Goal: Task Accomplishment & Management: Manage account settings

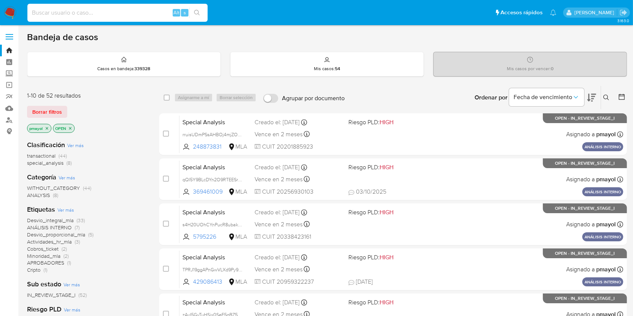
click at [149, 11] on input at bounding box center [117, 13] width 180 height 10
paste input "tm2mH73qEqmI0rd9GbPkanWH"
type input "tm2mH73qEqmI0rd9GbPkanWH"
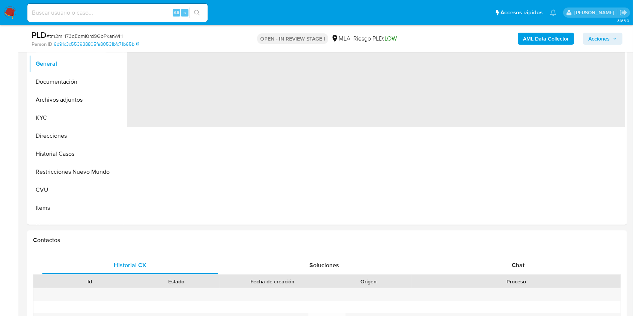
select select "10"
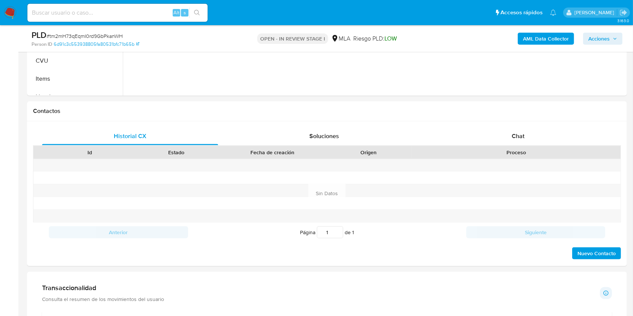
scroll to position [300, 0]
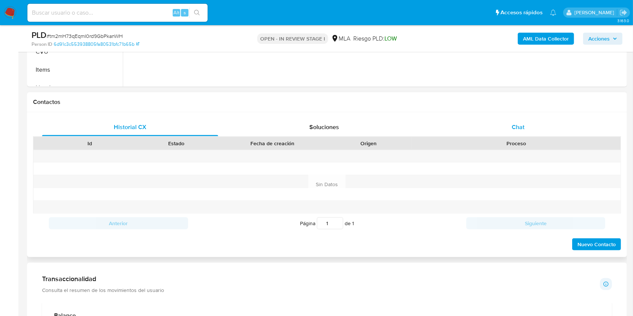
click at [480, 130] on span "Chat" at bounding box center [518, 127] width 13 height 9
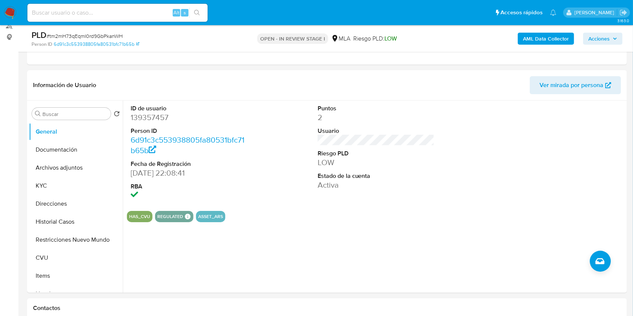
scroll to position [93, 0]
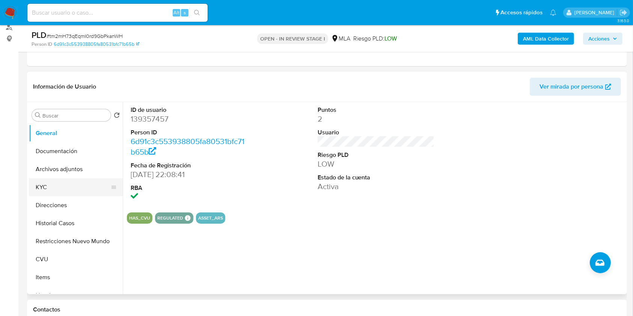
click at [56, 186] on button "KYC" at bounding box center [73, 187] width 88 height 18
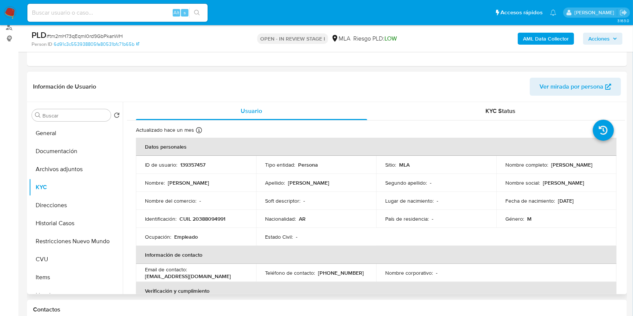
click at [172, 237] on p "franncocr@hotmail.com" at bounding box center [188, 276] width 86 height 7
click at [187, 237] on p "franncocr@hotmail.com" at bounding box center [188, 276] width 86 height 7
drag, startPoint x: 205, startPoint y: 274, endPoint x: 140, endPoint y: 278, distance: 65.1
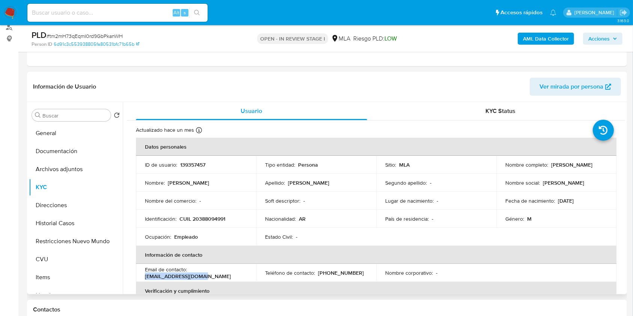
click at [140, 237] on td "Email de contacto : franncocr@hotmail.com" at bounding box center [196, 273] width 120 height 18
copy p "franncocr@hotmail.com"
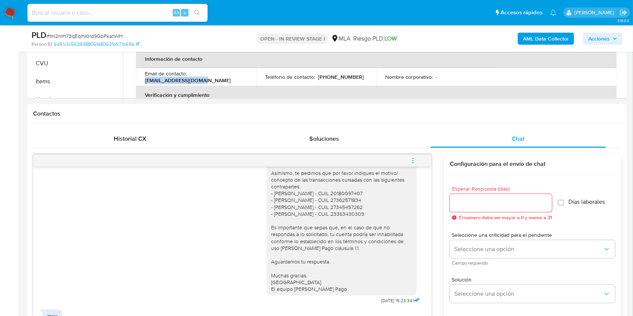
scroll to position [282, 0]
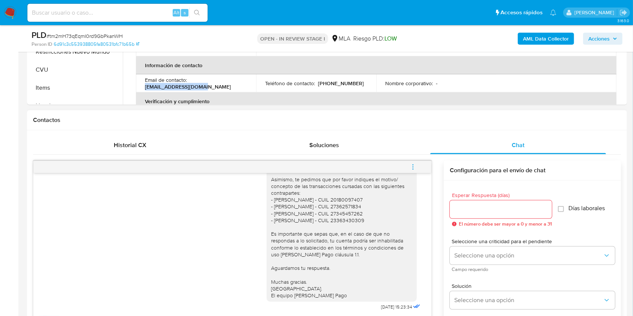
click at [410, 168] on icon "menu-action" at bounding box center [413, 167] width 7 height 7
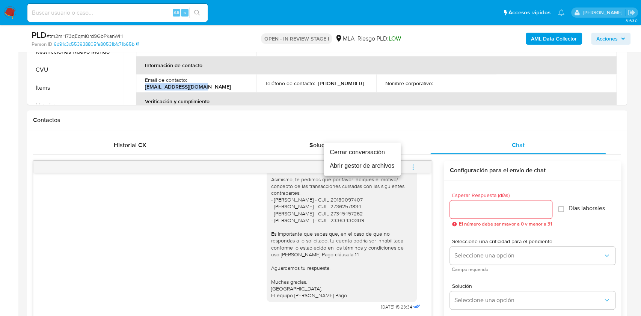
click at [380, 152] on li "Cerrar conversación" at bounding box center [362, 153] width 77 height 14
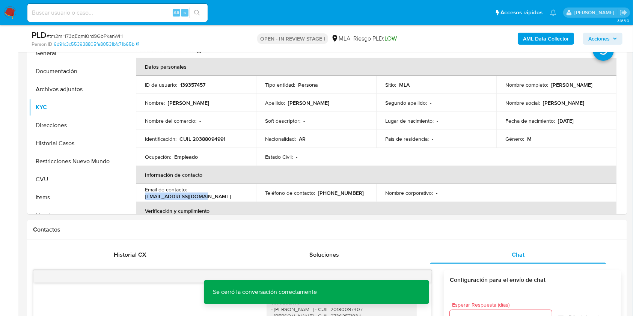
scroll to position [171, 0]
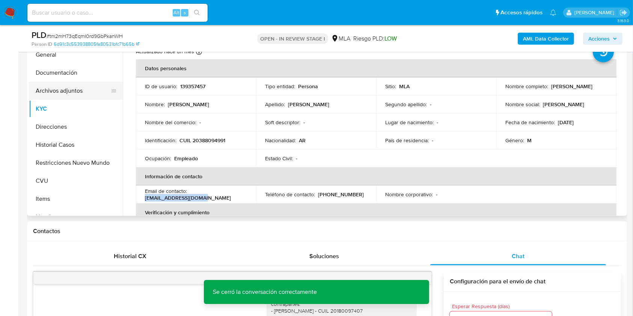
click at [60, 95] on button "Archivos adjuntos" at bounding box center [73, 91] width 88 height 18
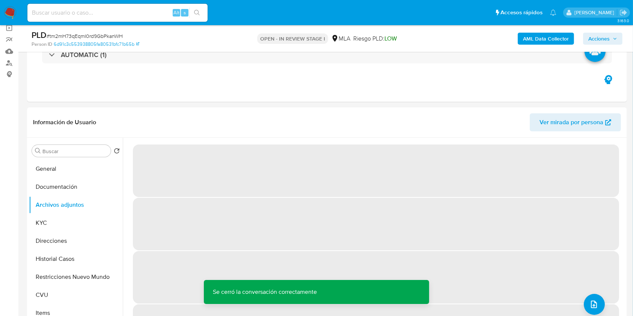
scroll to position [80, 0]
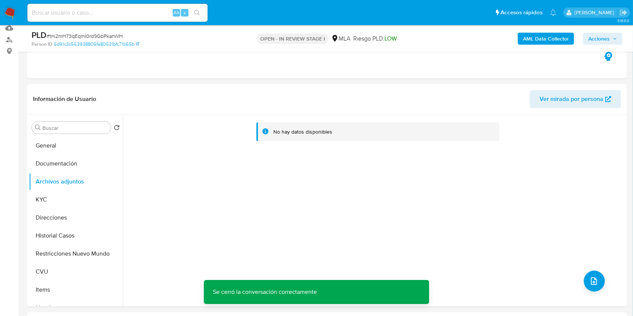
click at [480, 36] on b "AML Data Collector" at bounding box center [546, 39] width 46 height 12
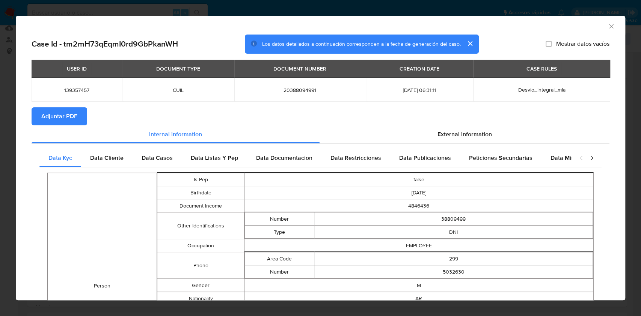
click at [57, 113] on span "Adjuntar PDF" at bounding box center [59, 116] width 36 height 17
click at [480, 25] on icon "Cerrar ventana" at bounding box center [611, 26] width 4 height 4
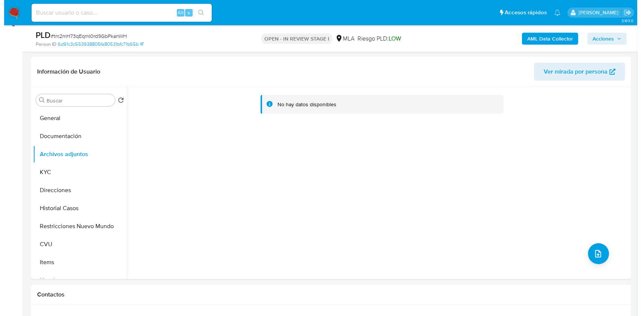
scroll to position [121, 0]
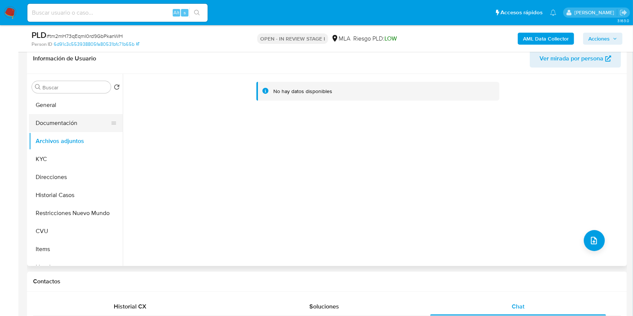
click at [70, 128] on button "Documentación" at bounding box center [73, 123] width 88 height 18
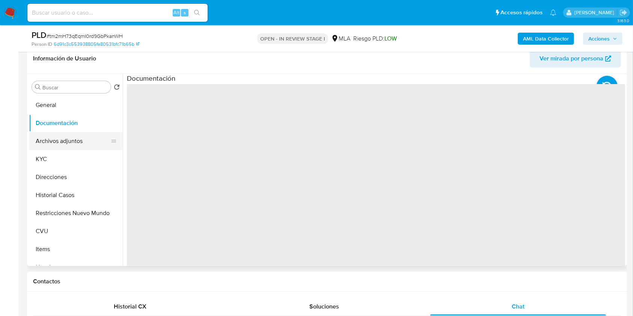
click at [72, 133] on button "Archivos adjuntos" at bounding box center [73, 141] width 88 height 18
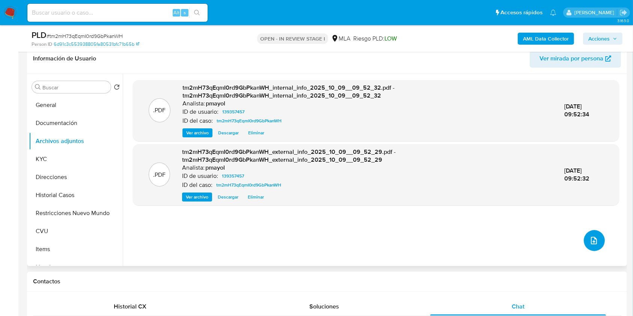
click at [480, 233] on button "upload-file" at bounding box center [594, 240] width 21 height 21
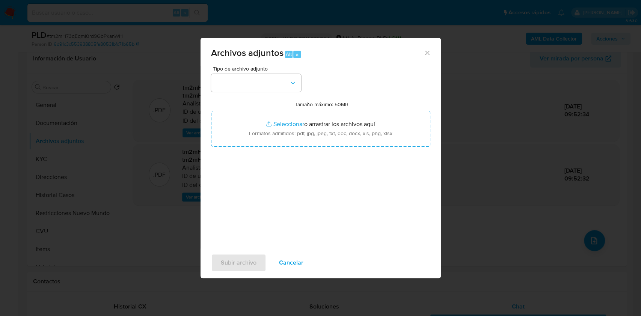
click at [270, 95] on div "Tipo de archivo adjunto Tamaño máximo: 50MB Seleccionar archivos Seleccionar o …" at bounding box center [320, 154] width 219 height 177
click at [271, 84] on button "button" at bounding box center [256, 83] width 90 height 18
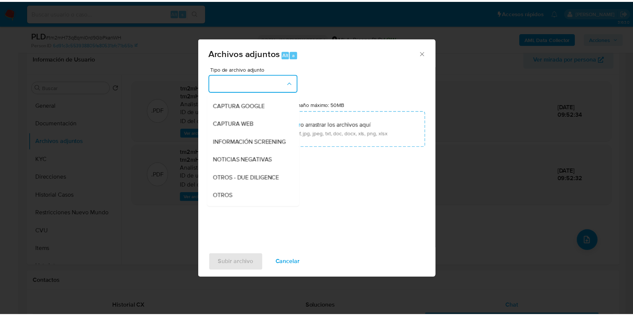
scroll to position [65, 0]
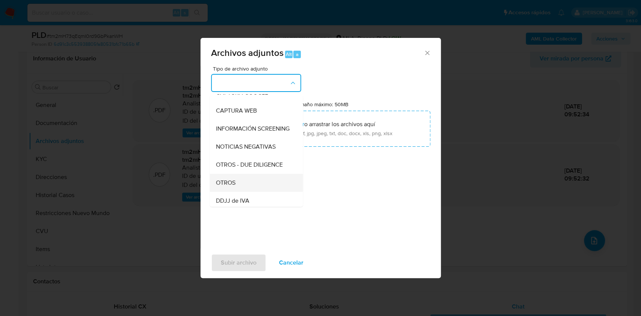
click at [235, 187] on div "OTROS" at bounding box center [254, 183] width 77 height 18
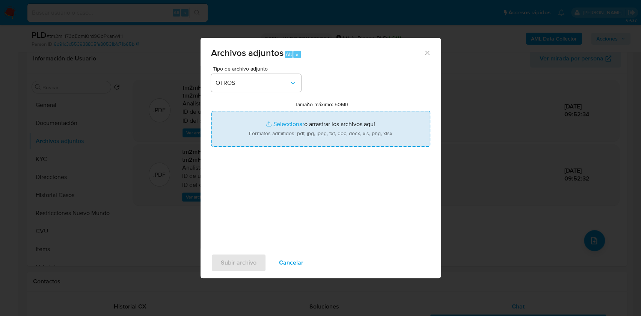
click at [280, 131] on input "Tamaño máximo: 50MB Seleccionar archivos" at bounding box center [320, 129] width 219 height 36
type input "C:\fakepath\Caselog tm2mH73qEqmI0rd9GbPkanWH.docx"
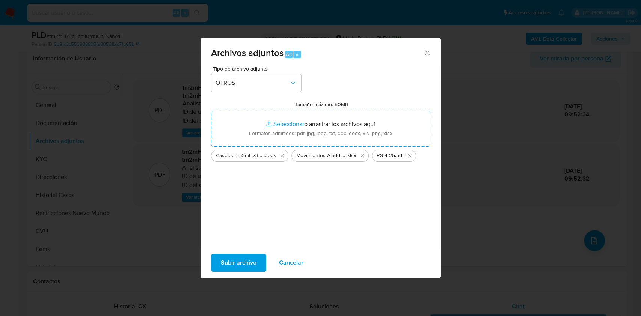
click at [254, 237] on span "Subir archivo" at bounding box center [239, 263] width 36 height 17
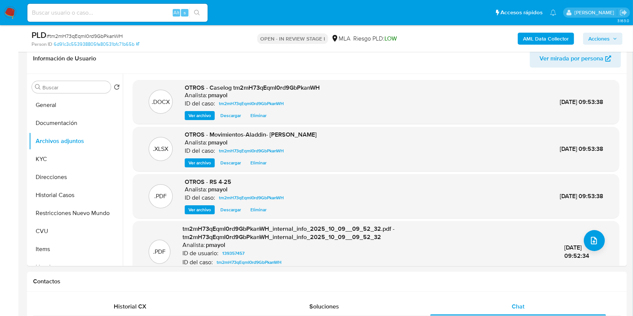
click at [480, 33] on span "Acciones" at bounding box center [599, 39] width 21 height 12
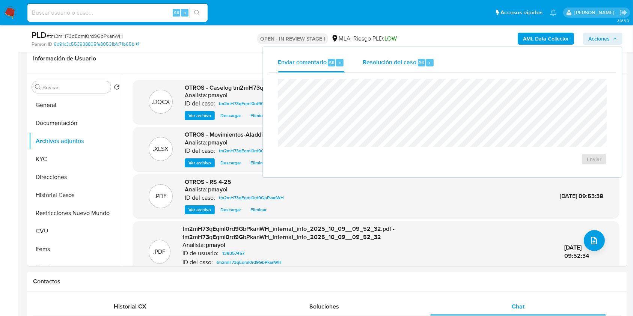
click at [408, 59] on span "Resolución del caso" at bounding box center [390, 62] width 54 height 9
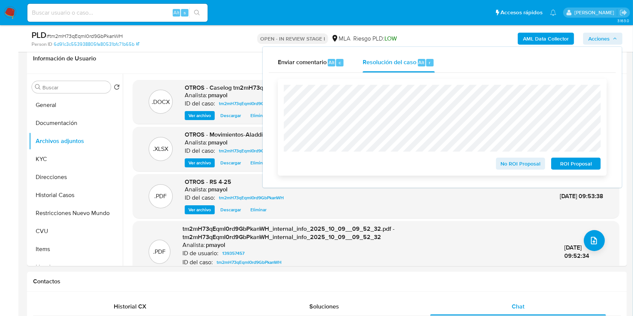
click at [480, 165] on span "No ROI Proposal" at bounding box center [520, 163] width 39 height 11
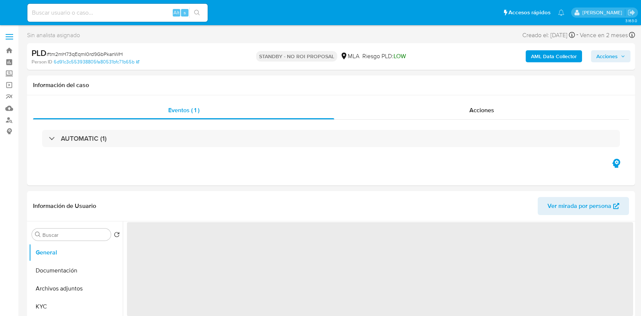
select select "10"
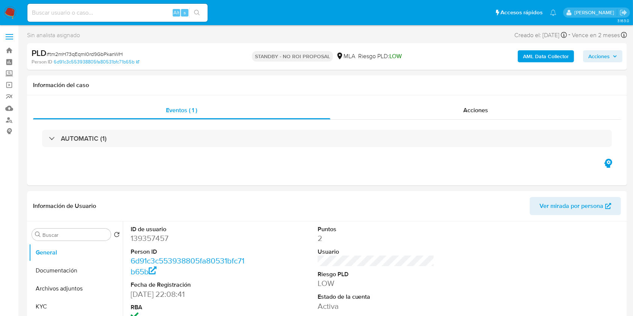
click at [130, 11] on input at bounding box center [117, 13] width 180 height 10
paste input "yjUam4MZspIWNfE7QOulXxwR"
type input "yjUam4MZspIWNfE7QOulXxwR"
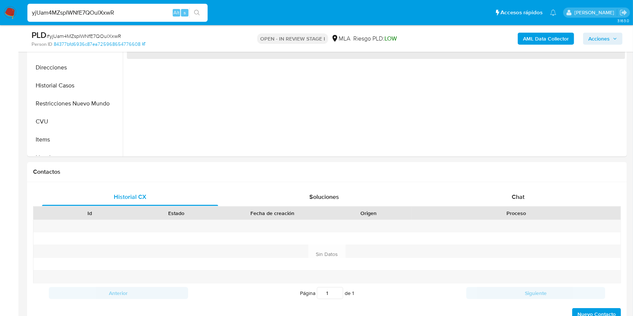
scroll to position [270, 0]
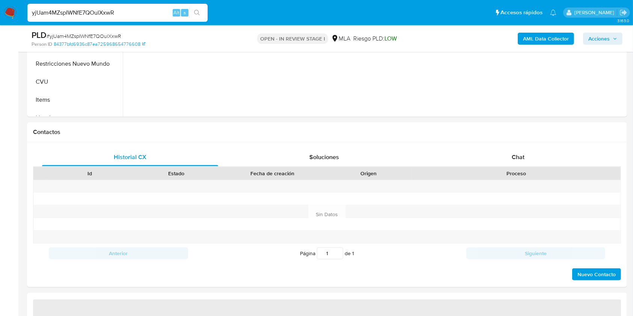
select select "10"
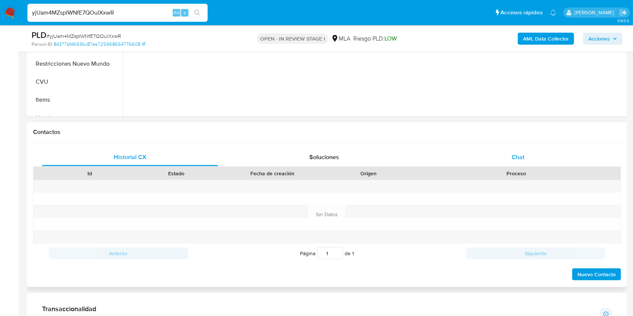
click at [521, 158] on span "Chat" at bounding box center [518, 157] width 13 height 9
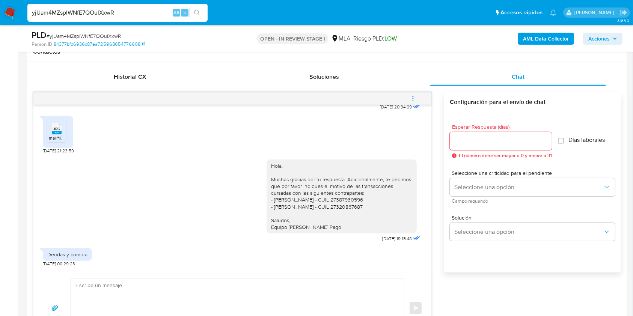
scroll to position [354, 0]
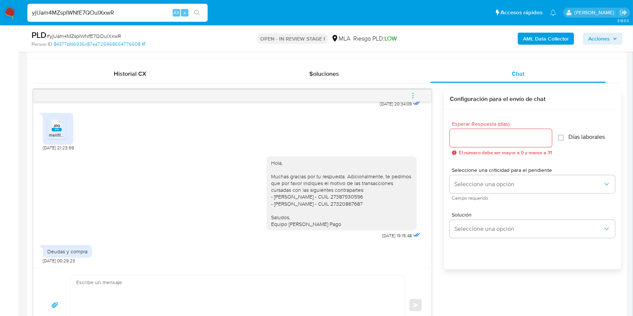
click at [279, 285] on textarea at bounding box center [235, 305] width 319 height 59
type textarea "h"
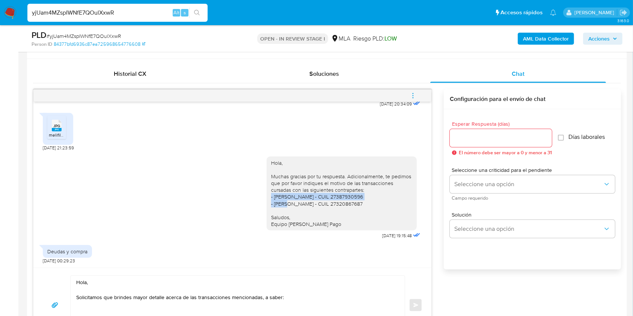
drag, startPoint x: 373, startPoint y: 197, endPoint x: 259, endPoint y: 195, distance: 113.8
click at [267, 195] on div "Hola, Muchas gracias por tu respuesta. Adicionalmente, te pedimos que por favor…" at bounding box center [342, 194] width 150 height 74
copy div "- Claudia Emilce Carrizo - CUIL 27387930596"
click at [312, 297] on textarea "Hola, Solicitamos que brindes mayor detalle acerca de las transacciones mencion…" at bounding box center [235, 305] width 319 height 59
paste textarea "- Claudia Emilce Carrizo - CUIL 27387930596"
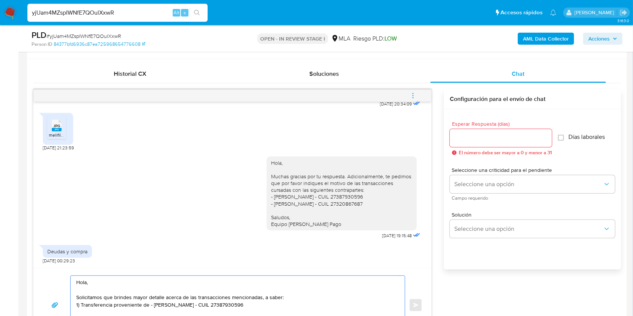
click at [152, 306] on textarea "Hola, Solicitamos que brindes mayor detalle acerca de las transacciones mencion…" at bounding box center [235, 305] width 319 height 59
click at [277, 304] on textarea "Hola, Solicitamos que brindes mayor detalle acerca de las transacciones mencion…" at bounding box center [235, 305] width 319 height 59
paste textarea "1) Transferencia proveniente de Claudia Emilce Carrizo - CUIL 27387930596 por $…"
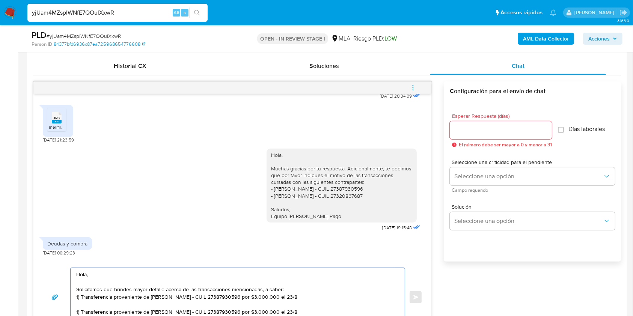
click at [78, 314] on textarea "Hola, Solicitamos que brindes mayor detalle acerca de las transacciones mencion…" at bounding box center [235, 297] width 319 height 59
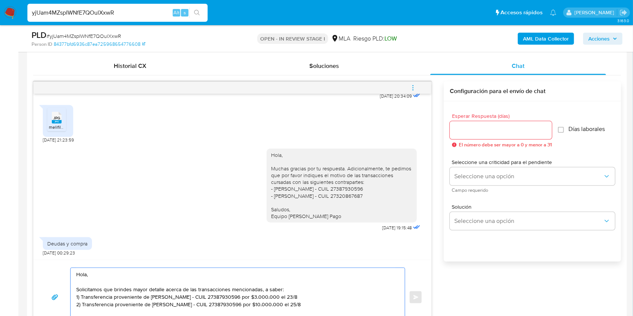
click at [77, 304] on textarea "Hola, Solicitamos que brindes mayor detalle acerca de las transacciones mencion…" at bounding box center [235, 297] width 319 height 59
click at [83, 304] on textarea "Hola, Solicitamos que brindes mayor detalle acerca de las transacciones mencion…" at bounding box center [235, 297] width 319 height 59
drag, startPoint x: 140, startPoint y: 299, endPoint x: 114, endPoint y: 299, distance: 26.3
click at [114, 299] on textarea "Hola, Solicitamos que brindes mayor detalle acerca de las transacciones mencion…" at bounding box center [235, 297] width 319 height 59
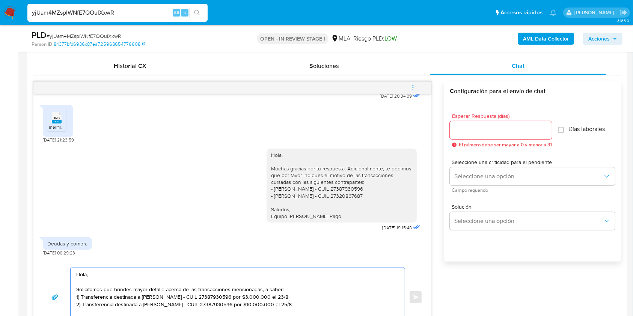
click at [314, 290] on textarea "Hola, Solicitamos que brindes mayor detalle acerca de las transacciones mencion…" at bounding box center [235, 297] width 319 height 59
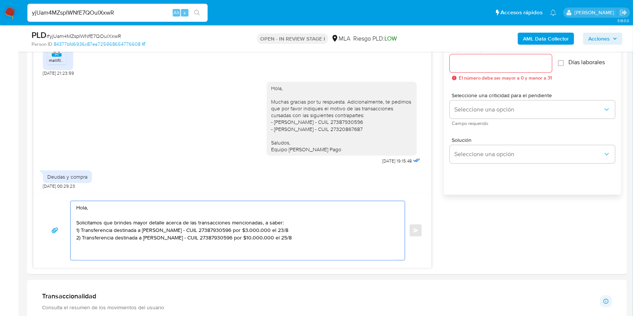
scroll to position [438, 0]
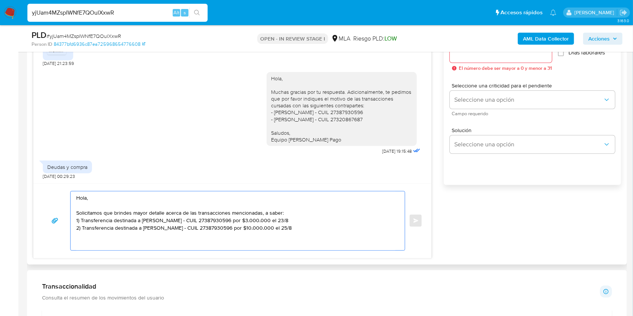
drag, startPoint x: 290, startPoint y: 210, endPoint x: 264, endPoint y: 214, distance: 26.4
click at [264, 214] on textarea "Hola, Solicitamos que brindes mayor detalle acerca de las transacciones mencion…" at bounding box center [235, 221] width 319 height 59
click at [338, 227] on textarea "Hola, Solicitamos que brindes mayor detalle acerca de las transacciones mencion…" at bounding box center [235, 221] width 319 height 59
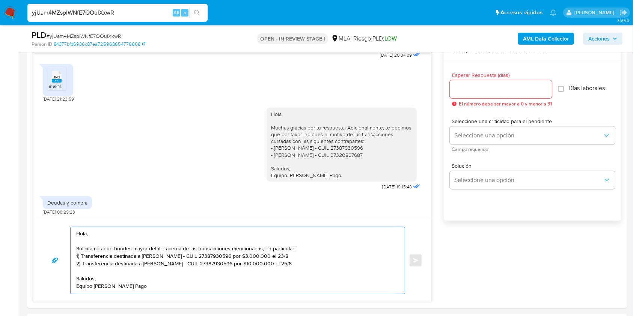
scroll to position [389, 0]
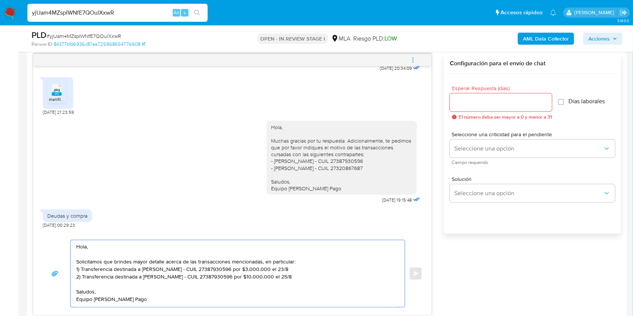
type textarea "Hola, Solicitamos que brindes mayor detalle acerca de las transacciones mencion…"
click at [480, 103] on input "Esperar Respuesta (días)" at bounding box center [501, 103] width 102 height 10
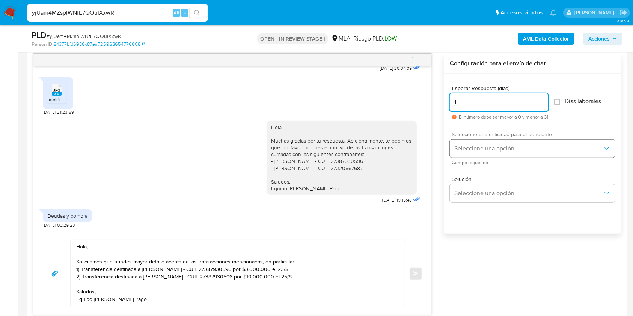
type input "1"
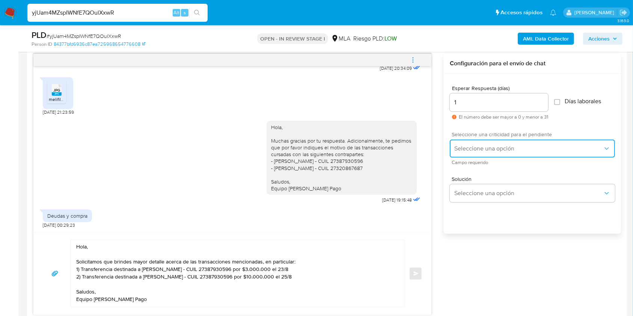
click at [457, 155] on button "Seleccione una opción" at bounding box center [532, 149] width 165 height 18
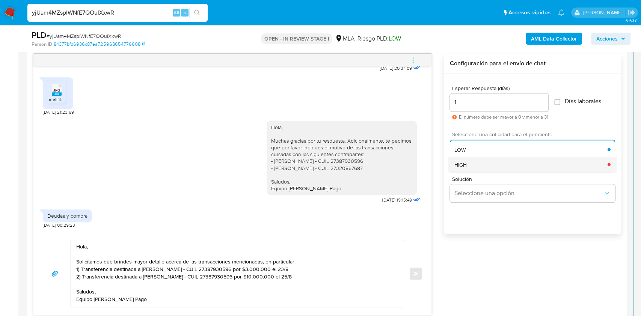
click at [460, 167] on span "HIGH" at bounding box center [460, 164] width 12 height 7
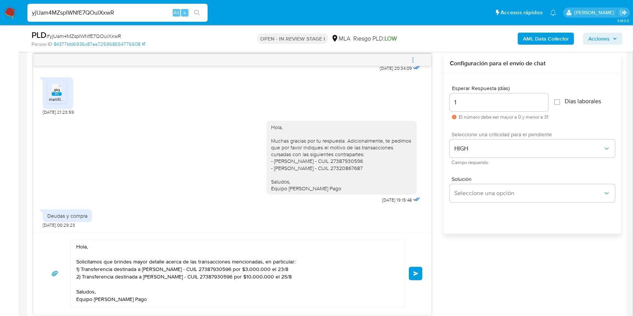
click at [412, 273] on button "Enviar" at bounding box center [416, 274] width 14 height 14
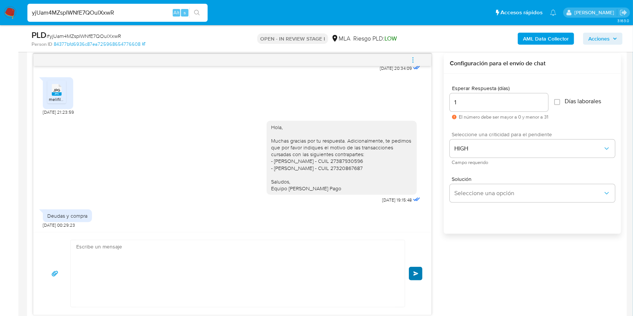
click at [415, 273] on div "Hola, Solicitamos que brindes mayor detalle acerca de las transacciones mencion…" at bounding box center [232, 274] width 380 height 68
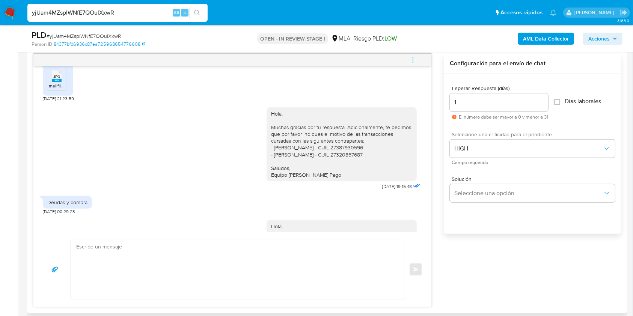
scroll to position [610, 0]
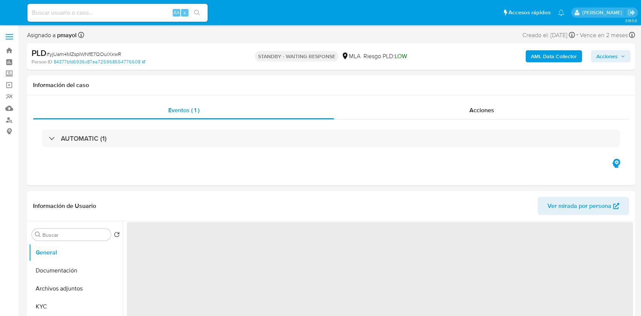
select select "10"
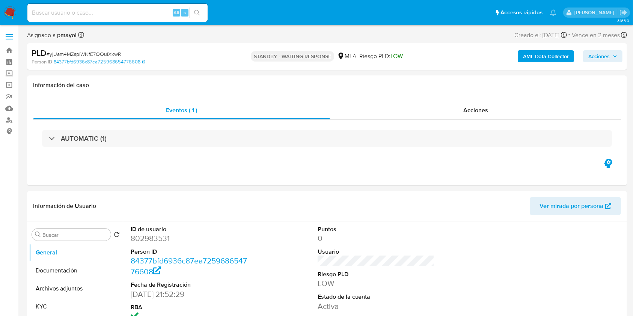
click at [152, 12] on input at bounding box center [117, 13] width 180 height 10
paste input "hXP9b2RtduGYFI4lrfon03UU"
type input "hXP9b2RtduGYFI4lrfon03UU"
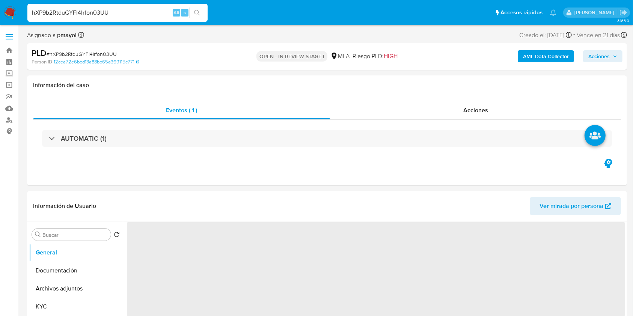
select select "10"
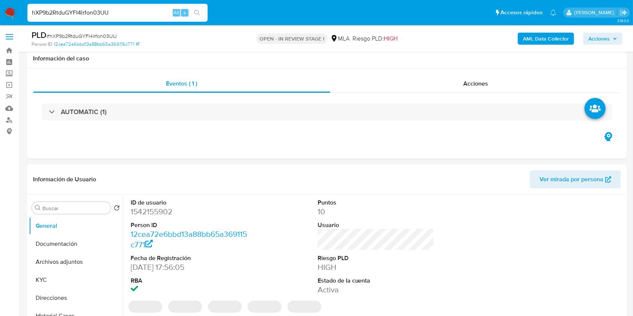
scroll to position [303, 0]
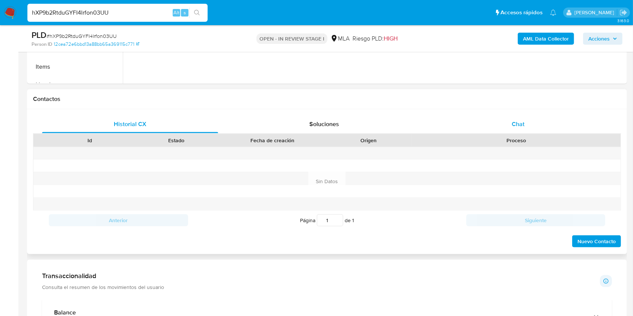
click at [524, 133] on div "Chat" at bounding box center [518, 124] width 176 height 18
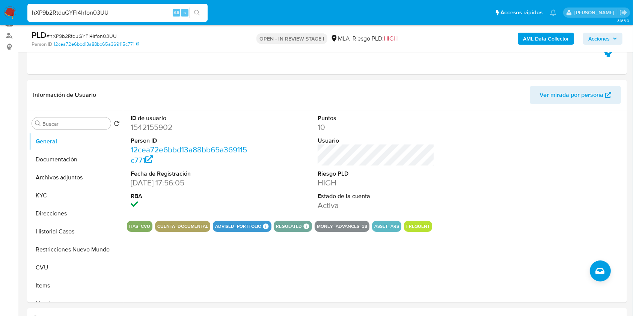
scroll to position [92, 0]
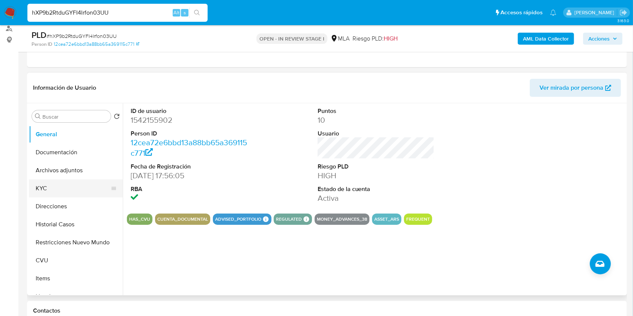
click at [53, 183] on button "KYC" at bounding box center [73, 189] width 88 height 18
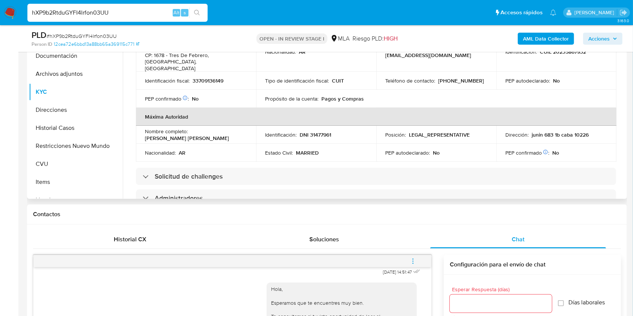
scroll to position [255, 0]
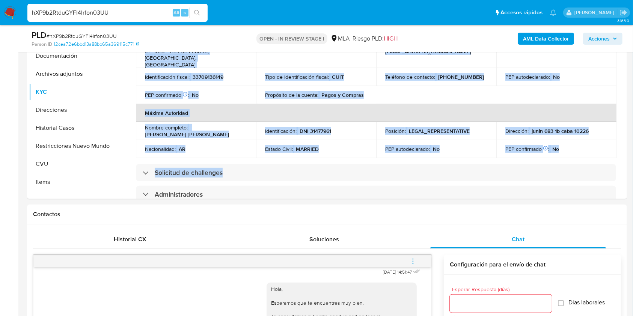
drag, startPoint x: 625, startPoint y: 110, endPoint x: 632, endPoint y: 139, distance: 30.6
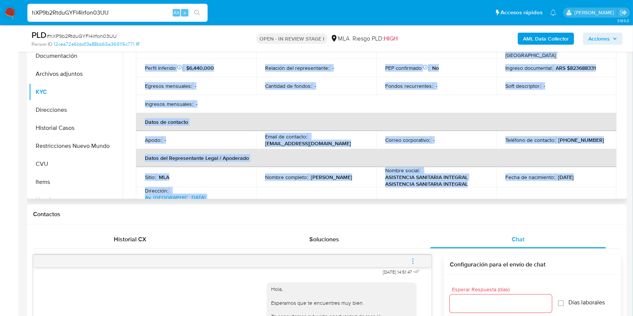
scroll to position [71, 0]
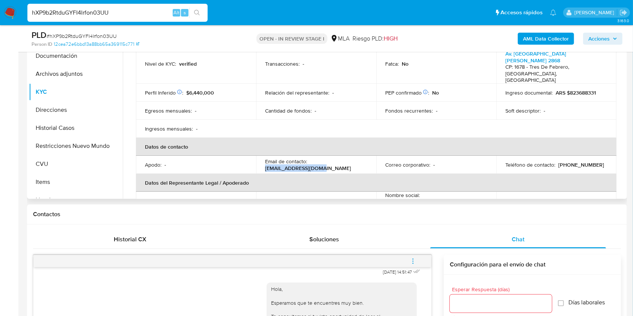
drag, startPoint x: 322, startPoint y: 155, endPoint x: 262, endPoint y: 154, distance: 60.5
click at [262, 156] on td "Email de contacto : mp.asi2023@gmail.com" at bounding box center [316, 165] width 120 height 18
copy p "mp.asi2023@gmail.com"
click at [411, 260] on icon "menu-action" at bounding box center [413, 261] width 7 height 7
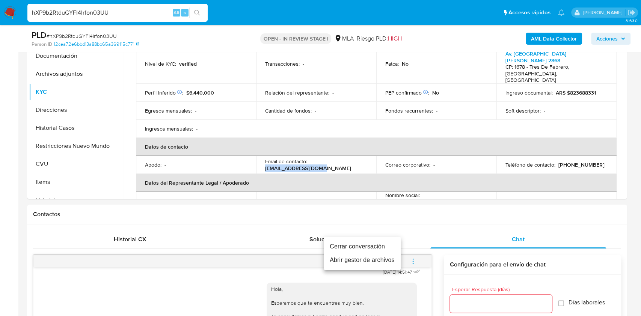
click at [362, 248] on li "Cerrar conversación" at bounding box center [362, 247] width 77 height 14
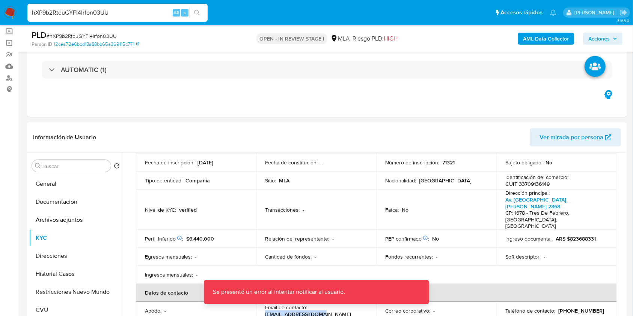
scroll to position [36, 0]
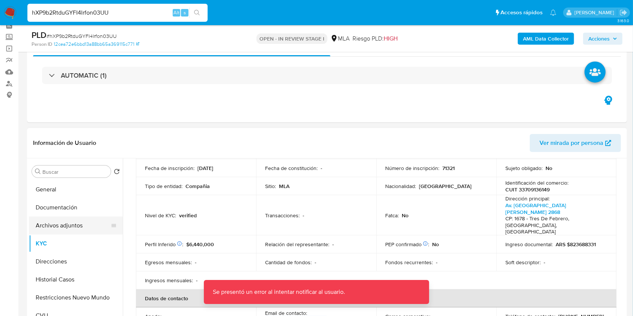
click at [69, 221] on button "Archivos adjuntos" at bounding box center [73, 226] width 88 height 18
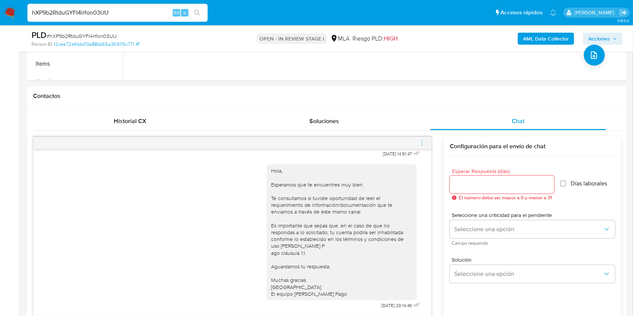
scroll to position [294, 0]
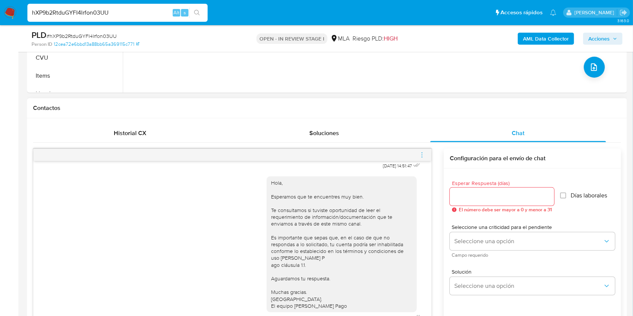
click at [426, 146] on div "17/09/2025 14:51:47 Hola, Esperamos que te encuentres muy bien. Te consultamos …" at bounding box center [327, 273] width 588 height 260
click at [424, 154] on icon "menu-action" at bounding box center [422, 155] width 7 height 7
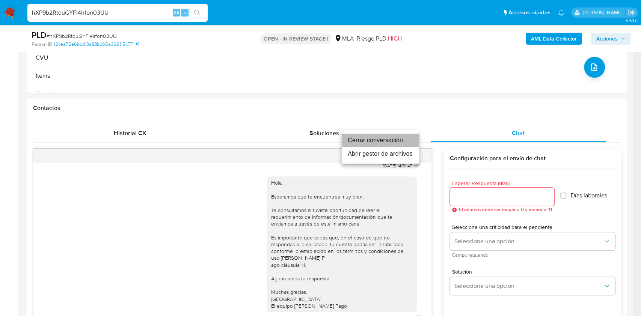
click at [370, 143] on li "Cerrar conversación" at bounding box center [380, 141] width 77 height 14
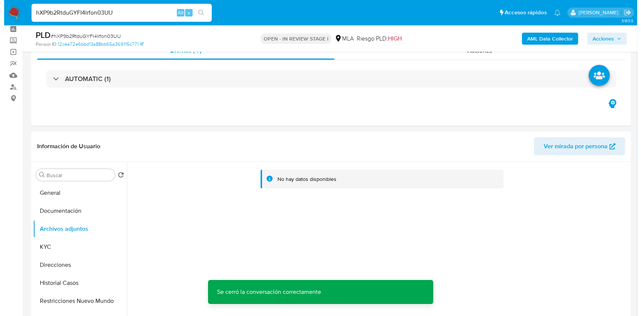
scroll to position [74, 0]
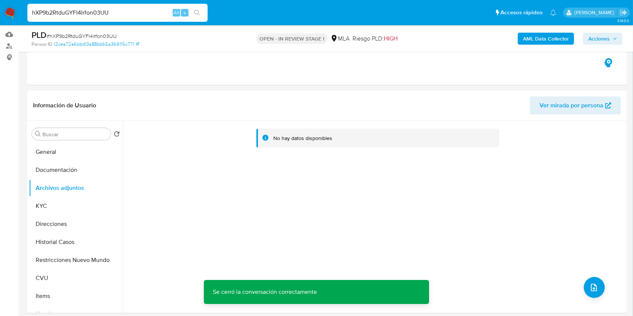
click at [559, 44] on div "AML Data Collector Acciones" at bounding box center [525, 39] width 195 height 18
click at [554, 39] on b "AML Data Collector" at bounding box center [546, 39] width 46 height 12
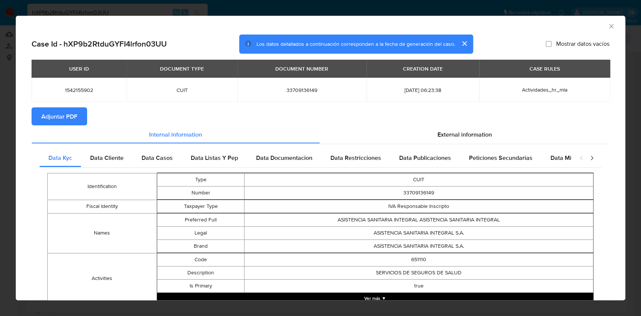
click at [69, 120] on span "Adjuntar PDF" at bounding box center [59, 116] width 36 height 17
click at [608, 25] on icon "Cerrar ventana" at bounding box center [612, 27] width 8 height 8
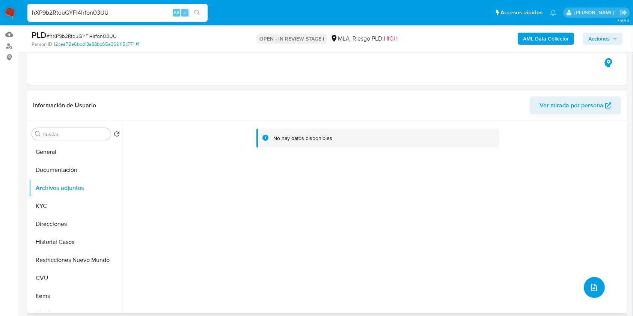
click at [591, 288] on icon "upload-file" at bounding box center [594, 288] width 6 height 8
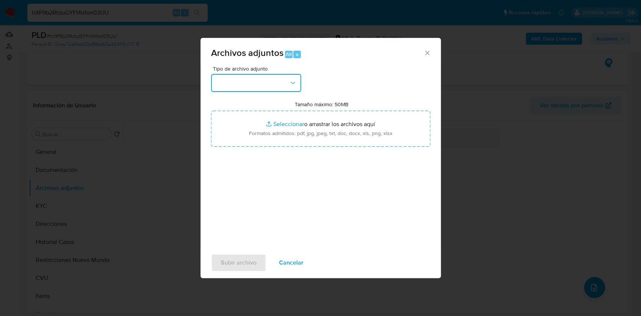
click at [278, 89] on button "button" at bounding box center [256, 83] width 90 height 18
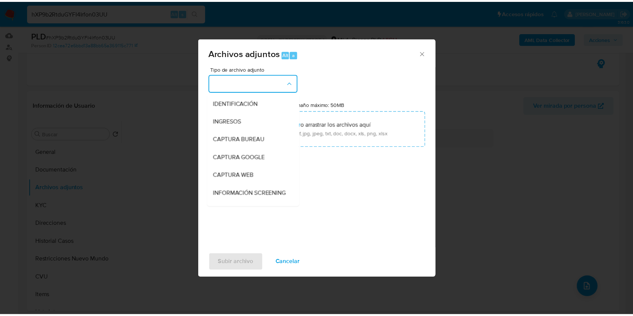
scroll to position [98, 0]
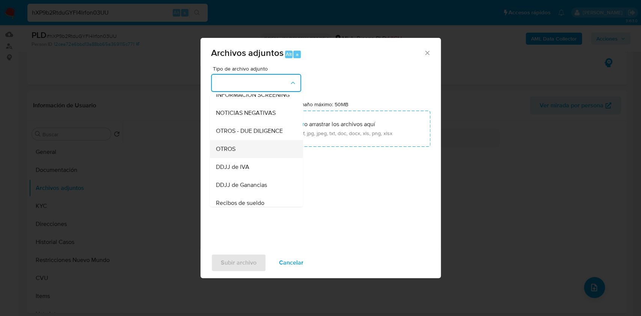
click at [247, 152] on div "OTROS" at bounding box center [254, 149] width 77 height 18
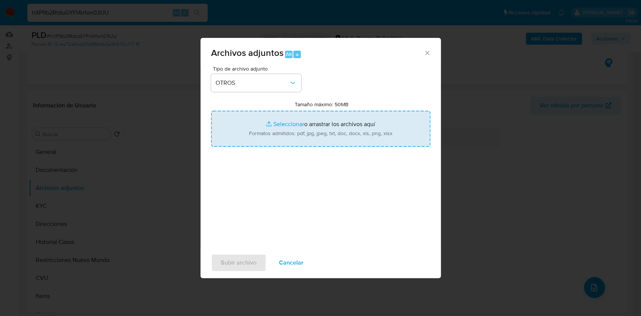
click at [279, 132] on input "Tamaño máximo: 50MB Seleccionar archivos" at bounding box center [320, 129] width 219 height 36
type input "C:\fakepath\Caselog hXP9b2RtduGYFI4lrfon03UU.docx"
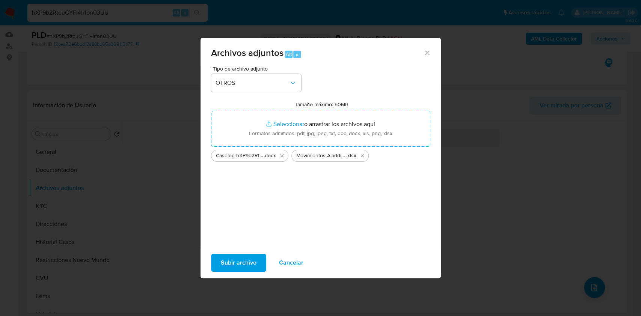
click at [240, 261] on span "Subir archivo" at bounding box center [239, 263] width 36 height 17
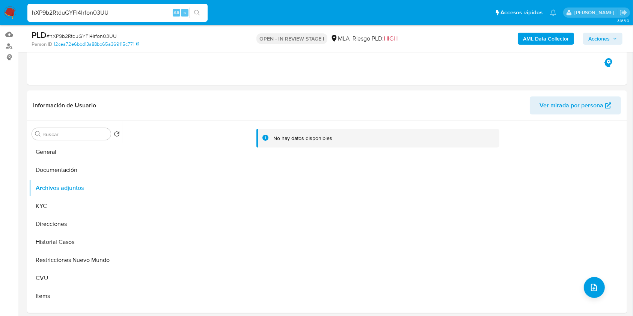
click at [593, 38] on span "Acciones" at bounding box center [599, 39] width 21 height 12
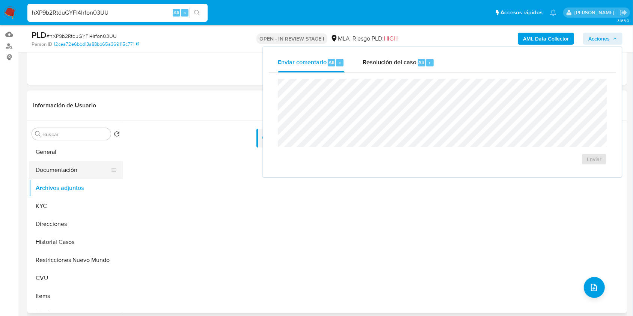
click at [68, 167] on button "Documentación" at bounding box center [73, 170] width 88 height 18
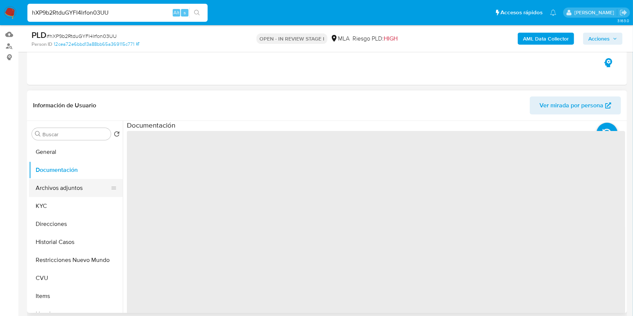
click at [69, 183] on button "Archivos adjuntos" at bounding box center [73, 188] width 88 height 18
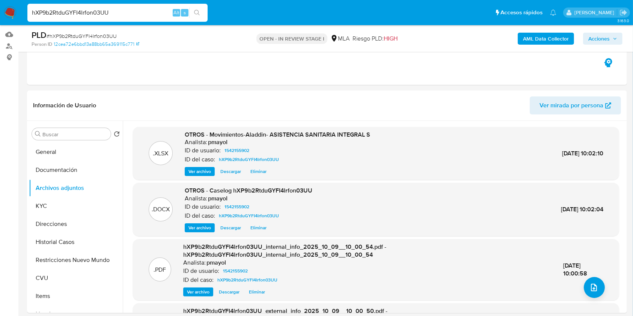
click at [605, 36] on span "Acciones" at bounding box center [599, 39] width 21 height 12
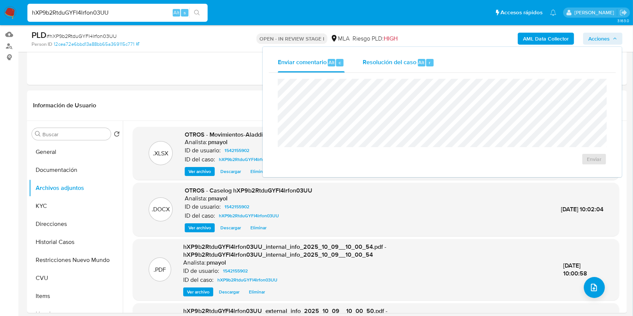
click at [414, 67] on div "Resolución del caso Alt r" at bounding box center [399, 63] width 72 height 20
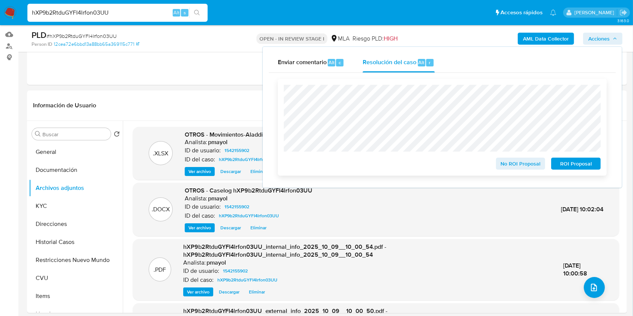
click at [515, 159] on span "No ROI Proposal" at bounding box center [520, 163] width 39 height 11
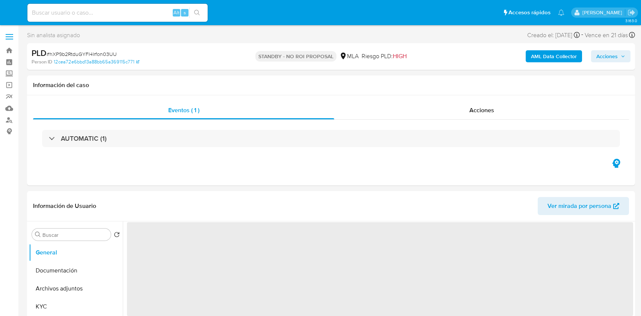
select select "10"
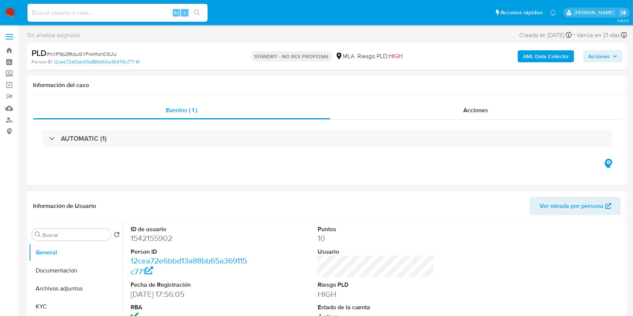
click at [98, 11] on input at bounding box center [117, 13] width 180 height 10
paste input "LtqOE6HseqPUCE1ttK8uqS8U"
type input "LtqOE6HseqPUCE1ttK8uqS8U"
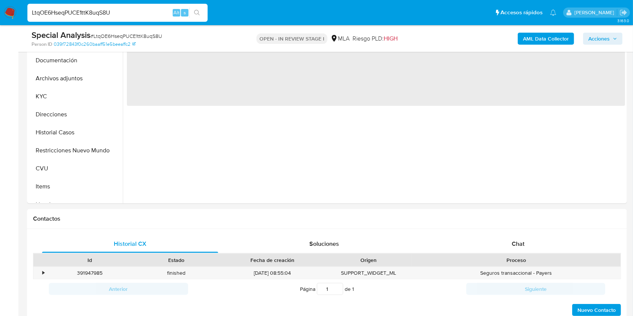
select select "10"
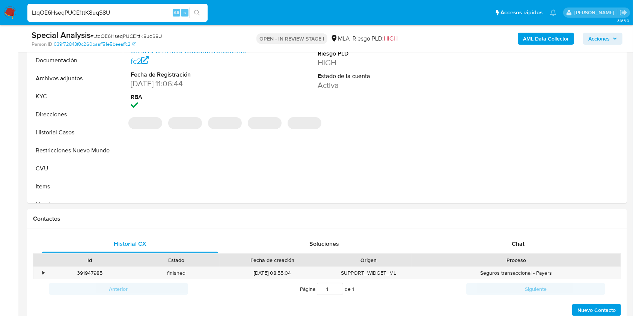
scroll to position [302, 0]
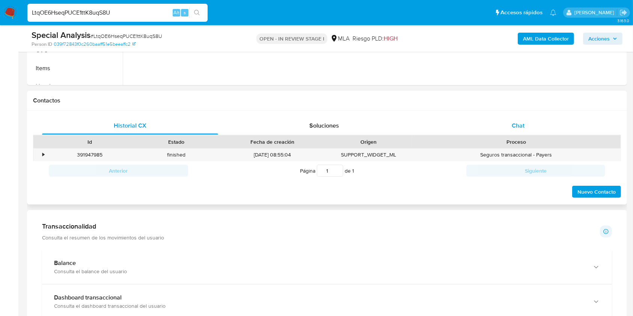
click at [531, 134] on div "Chat" at bounding box center [518, 126] width 176 height 18
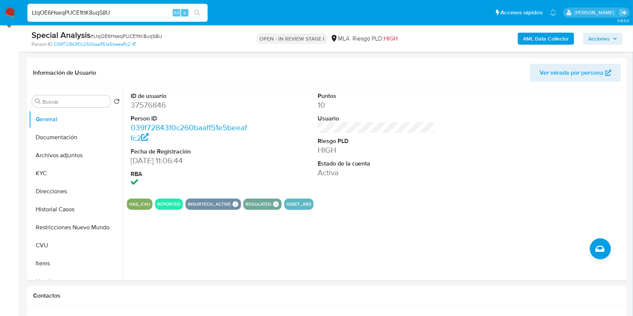
scroll to position [103, 0]
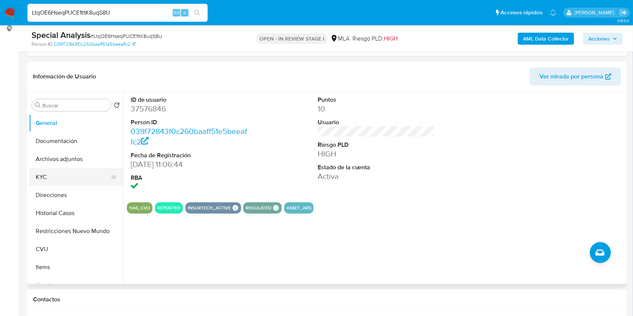
click at [45, 176] on button "KYC" at bounding box center [73, 177] width 88 height 18
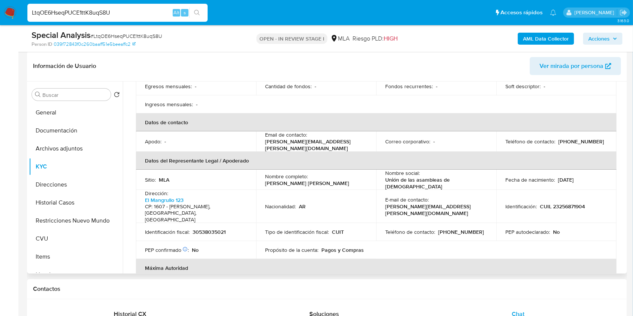
scroll to position [193, 0]
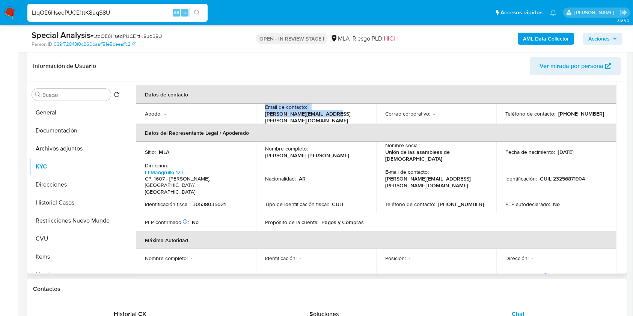
drag, startPoint x: 329, startPoint y: 110, endPoint x: 262, endPoint y: 103, distance: 68.0
click at [262, 104] on td "Email de contacto : cecilia.salgan@ccm.edu.ar" at bounding box center [316, 114] width 120 height 20
click at [272, 110] on p "cecilia.salgan@ccm.edu.ar" at bounding box center [314, 117] width 99 height 14
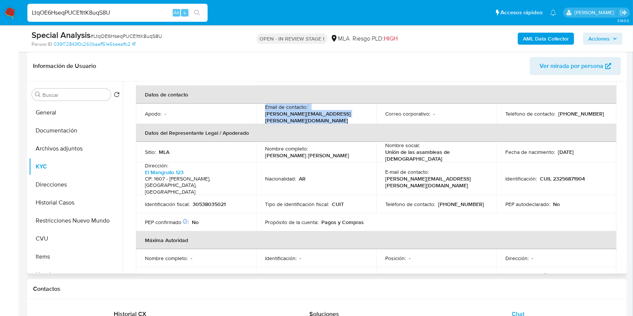
click at [305, 110] on p "cecilia.salgan@ccm.edu.ar" at bounding box center [314, 117] width 99 height 14
drag, startPoint x: 333, startPoint y: 109, endPoint x: 262, endPoint y: 106, distance: 70.7
click at [262, 106] on td "Email de contacto : cecilia.salgan@ccm.edu.ar" at bounding box center [316, 114] width 120 height 20
copy p "cecilia.salgan@ccm.edu.ar"
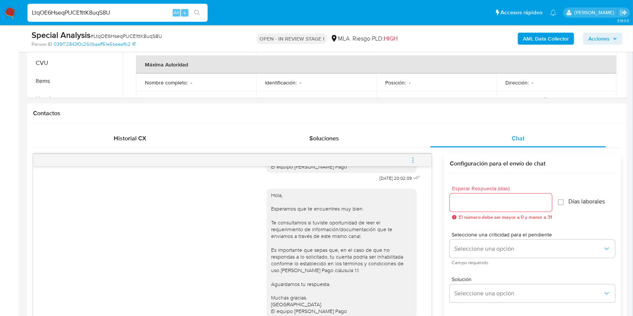
scroll to position [314, 0]
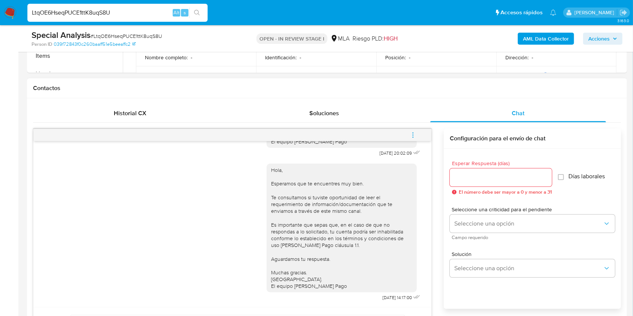
click at [410, 134] on icon "menu-action" at bounding box center [413, 135] width 7 height 7
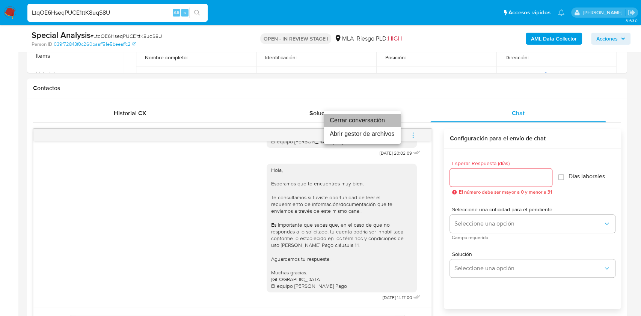
click at [371, 121] on li "Cerrar conversación" at bounding box center [362, 121] width 77 height 14
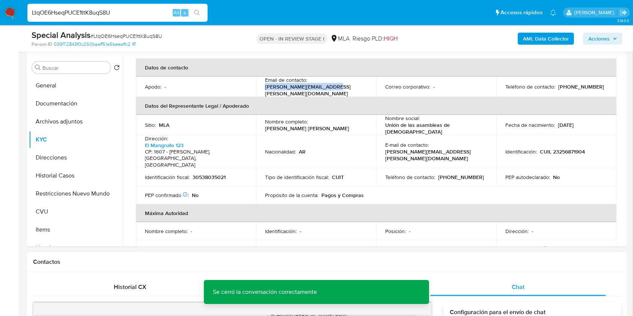
scroll to position [133, 0]
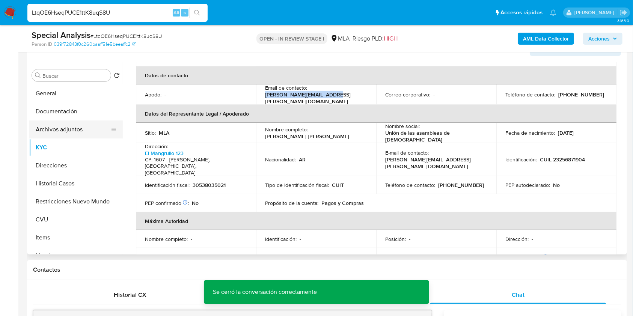
click at [58, 130] on button "Archivos adjuntos" at bounding box center [73, 130] width 88 height 18
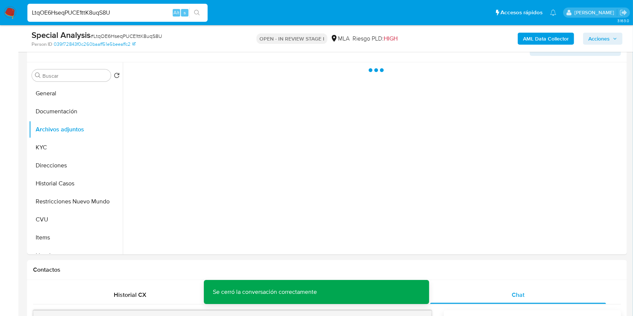
scroll to position [0, 0]
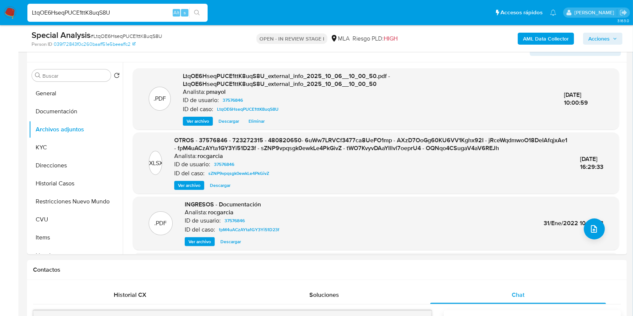
click at [549, 35] on b "AML Data Collector" at bounding box center [546, 39] width 46 height 12
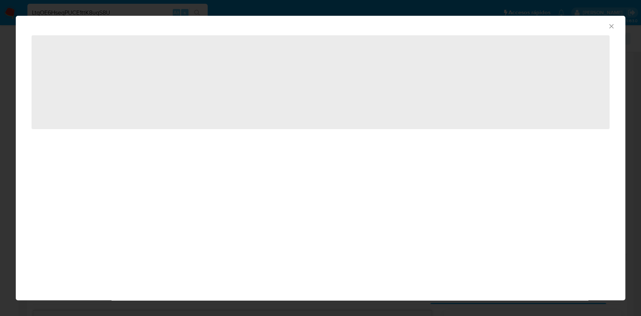
click at [609, 26] on icon "Cerrar ventana" at bounding box center [612, 27] width 8 height 8
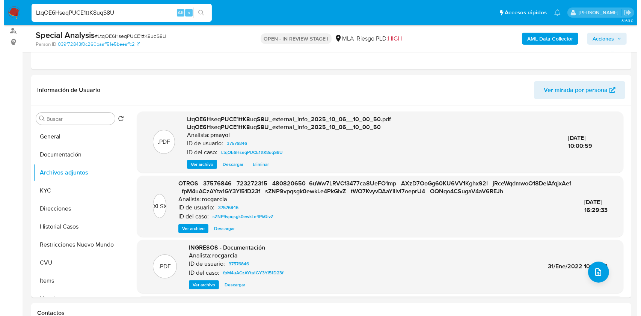
scroll to position [82, 0]
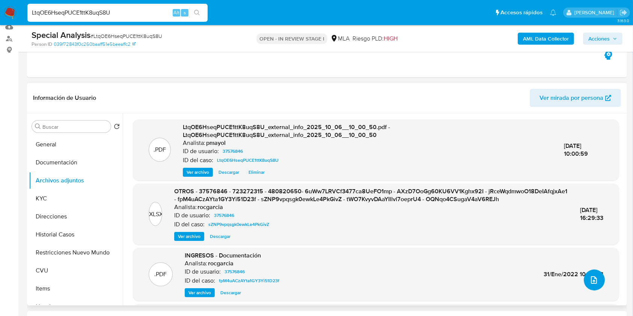
click at [594, 281] on icon "upload-file" at bounding box center [594, 280] width 9 height 9
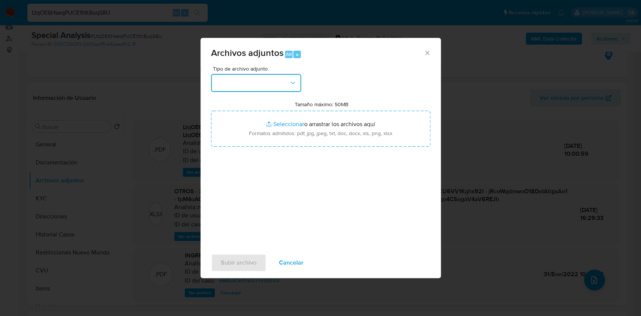
click at [281, 80] on button "button" at bounding box center [256, 83] width 90 height 18
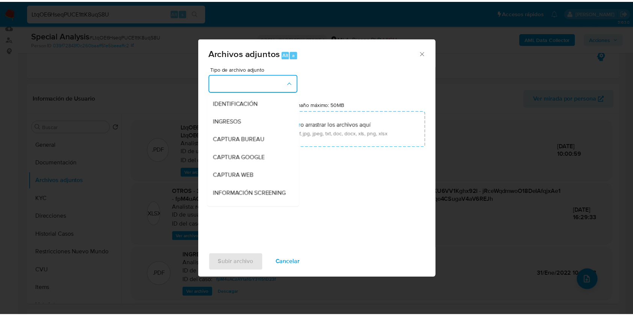
scroll to position [86, 0]
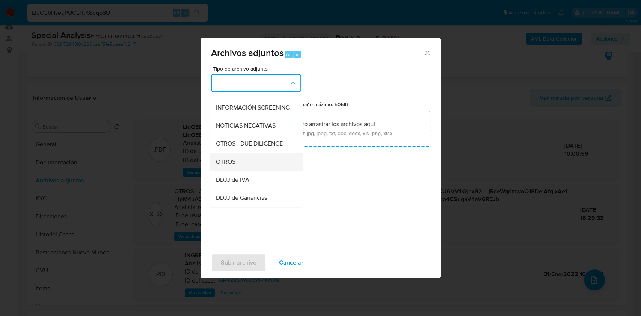
click at [258, 166] on div "OTROS" at bounding box center [254, 162] width 77 height 18
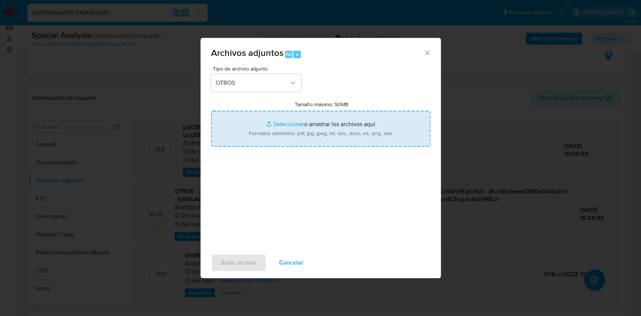
click at [289, 140] on input "Tamaño máximo: 50MB Seleccionar archivos" at bounding box center [320, 129] width 219 height 36
type input "C:\fakepath\Caselog LtqOE6HseqPUCE1ttK8uqS8U.docx"
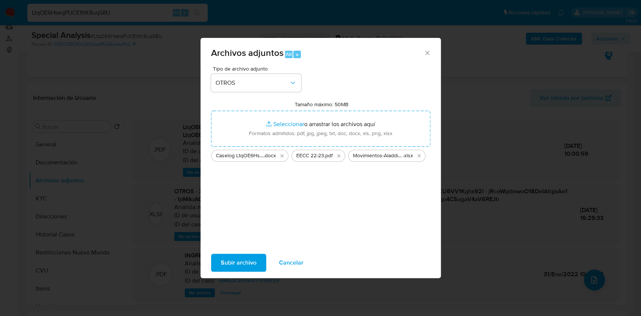
click at [254, 255] on span "Subir archivo" at bounding box center [239, 263] width 36 height 17
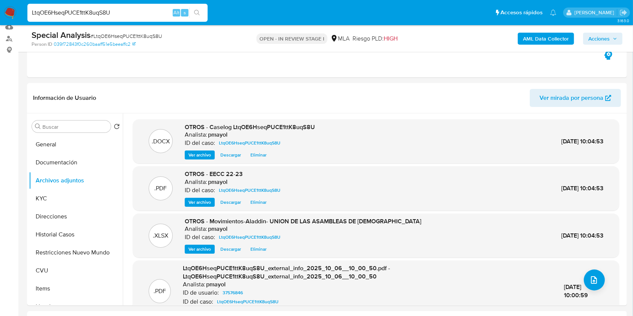
click at [598, 36] on span "Acciones" at bounding box center [599, 39] width 21 height 12
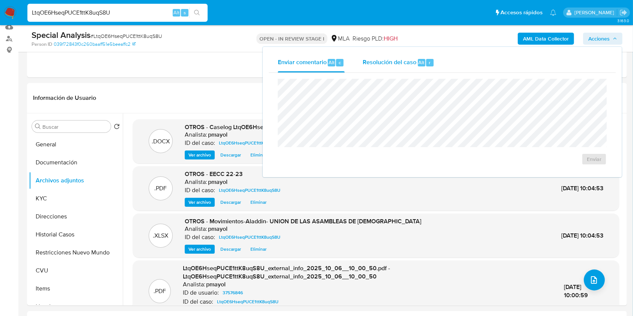
click at [388, 57] on div "Resolución del caso Alt r" at bounding box center [399, 63] width 72 height 20
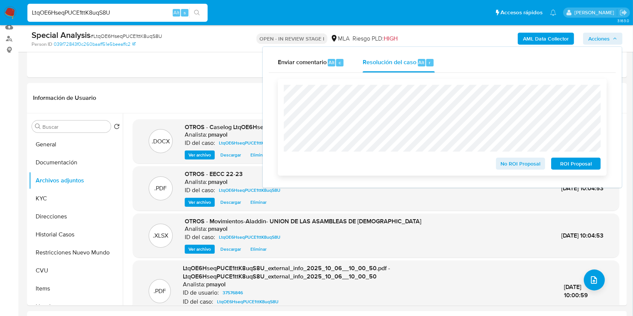
click at [521, 161] on span "No ROI Proposal" at bounding box center [520, 163] width 39 height 11
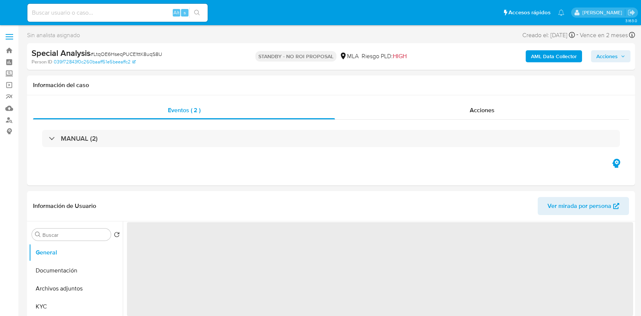
select select "10"
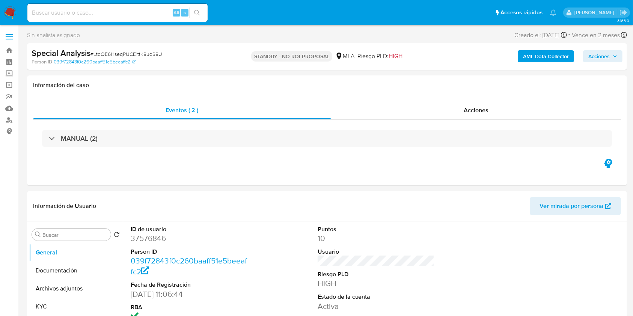
click at [163, 11] on input at bounding box center [117, 13] width 180 height 10
paste input "tuooKrCvMdjl1BoyXjVglk8N"
type input "tuooKrCvMdjl1BoyXjVglk8N"
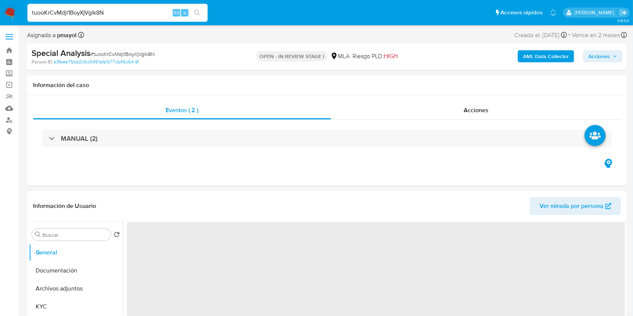
select select "10"
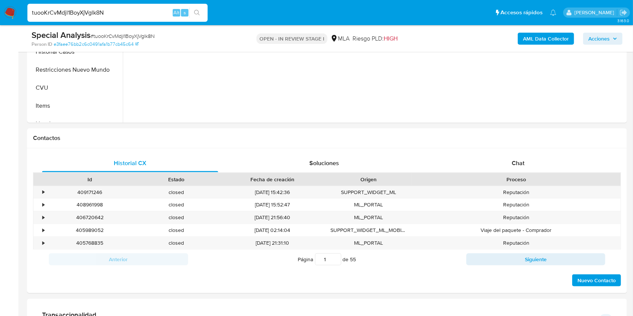
scroll to position [298, 0]
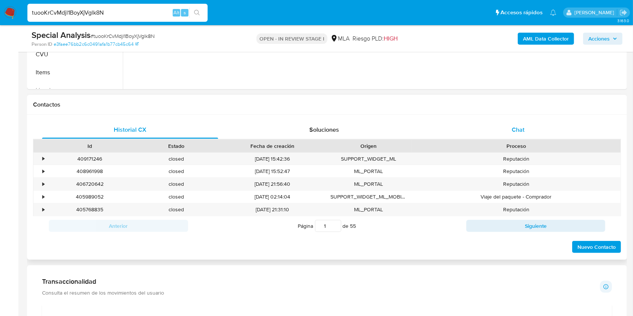
click at [547, 130] on div "Chat" at bounding box center [518, 130] width 176 height 18
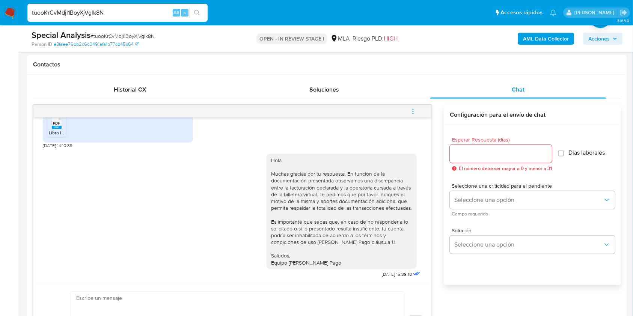
scroll to position [326, 0]
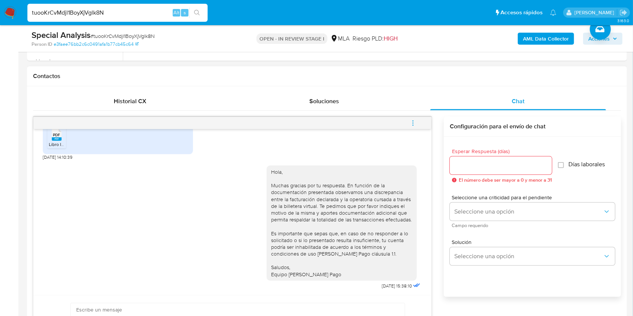
click at [413, 121] on icon "menu-action" at bounding box center [413, 121] width 1 height 1
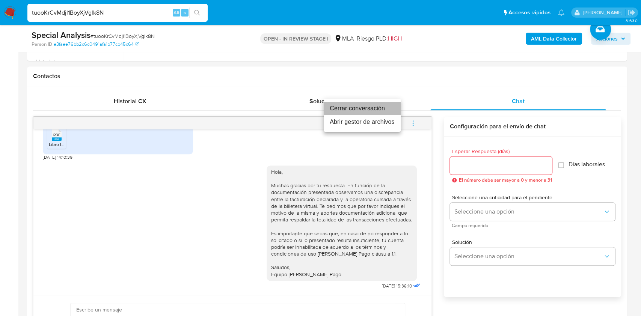
click at [373, 107] on li "Cerrar conversación" at bounding box center [362, 109] width 77 height 14
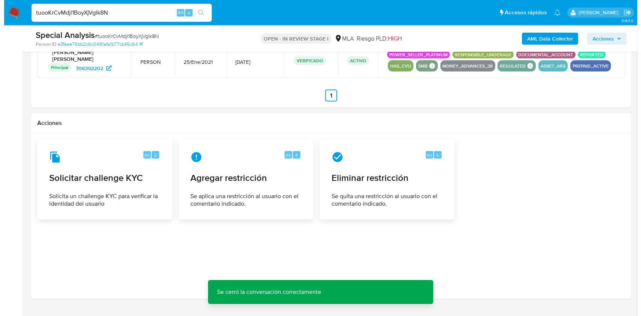
scroll to position [1171, 0]
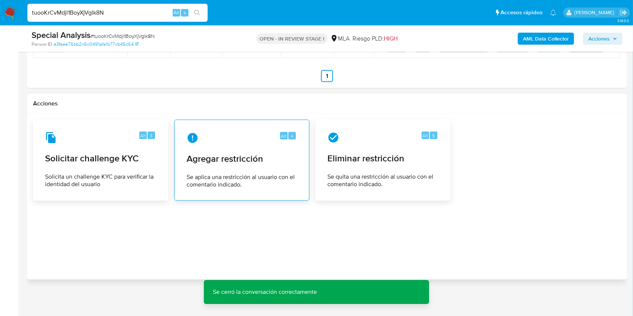
click at [272, 157] on span "Agregar restricción" at bounding box center [242, 158] width 110 height 11
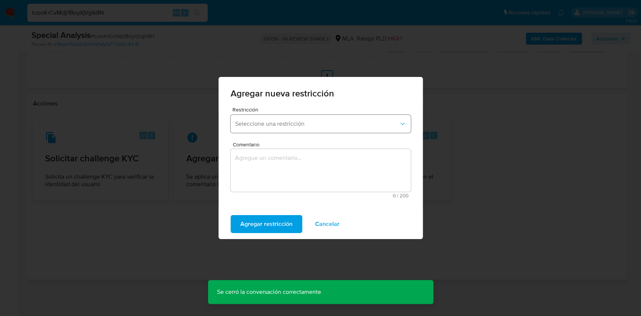
click at [352, 129] on button "Seleccione una restricción" at bounding box center [321, 124] width 180 height 18
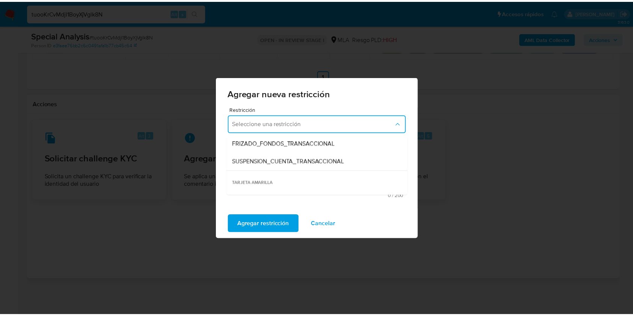
scroll to position [100, 0]
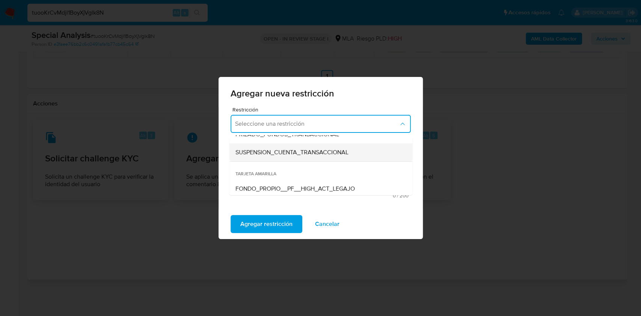
click at [346, 152] on span "SUSPENSION_CUENTA_TRANSACCIONAL" at bounding box center [291, 153] width 113 height 8
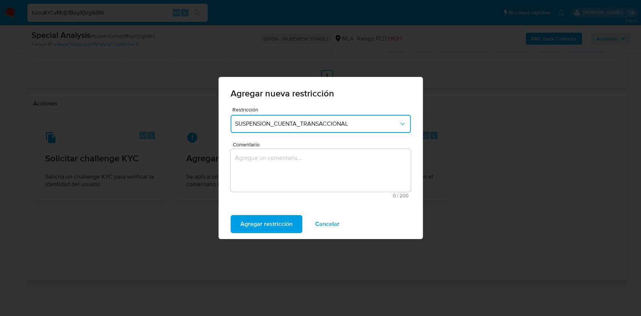
click at [318, 163] on textarea "Comentario" at bounding box center [321, 170] width 180 height 43
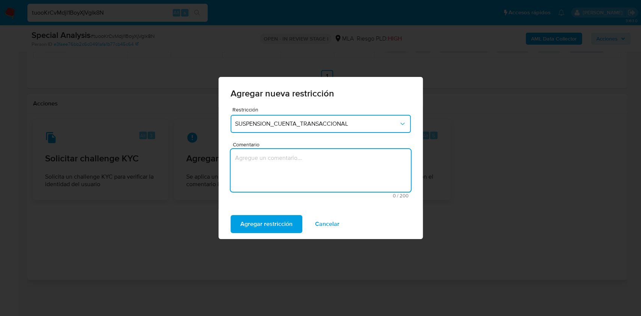
type textarea "M"
type textarea "AML"
click at [283, 222] on span "Agregar restricción" at bounding box center [266, 224] width 52 height 17
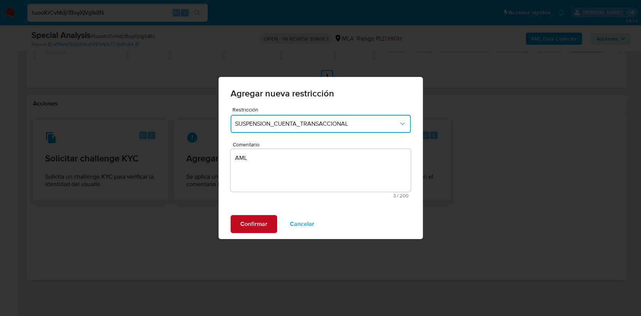
click at [264, 219] on span "Confirmar" at bounding box center [253, 224] width 27 height 17
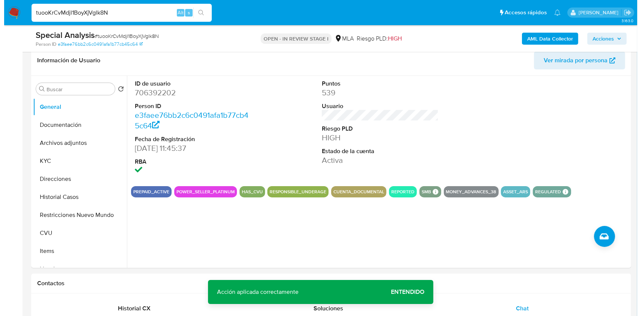
scroll to position [89, 0]
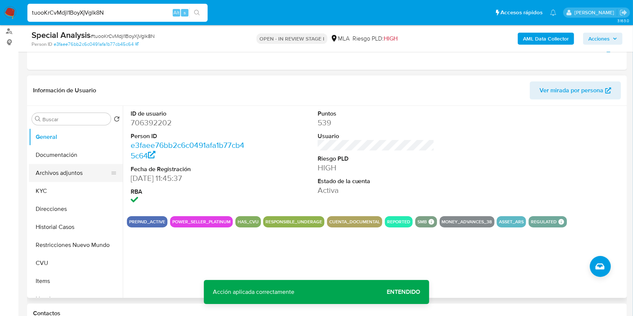
click at [55, 175] on button "Archivos adjuntos" at bounding box center [73, 173] width 88 height 18
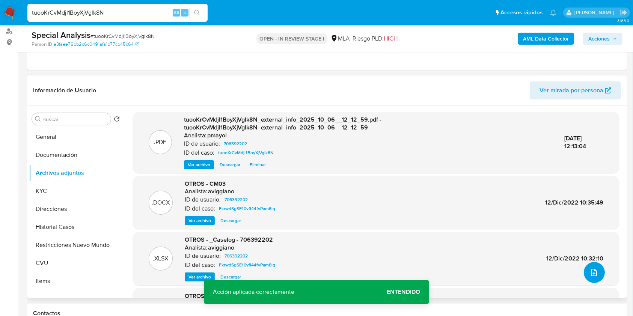
click at [590, 269] on icon "upload-file" at bounding box center [594, 272] width 9 height 9
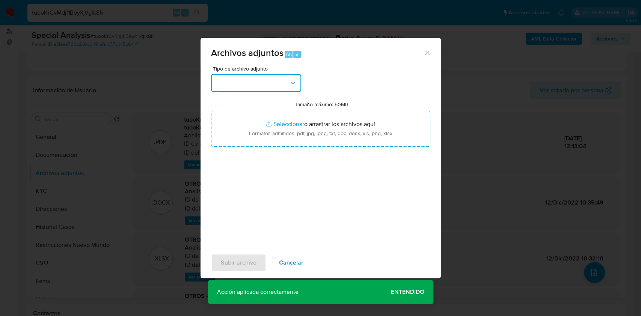
click at [293, 82] on icon "button" at bounding box center [293, 83] width 8 height 8
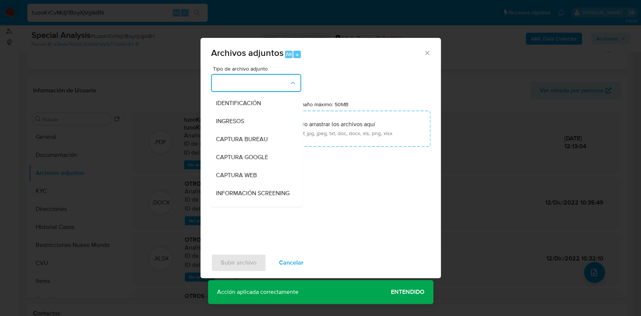
scroll to position [81, 0]
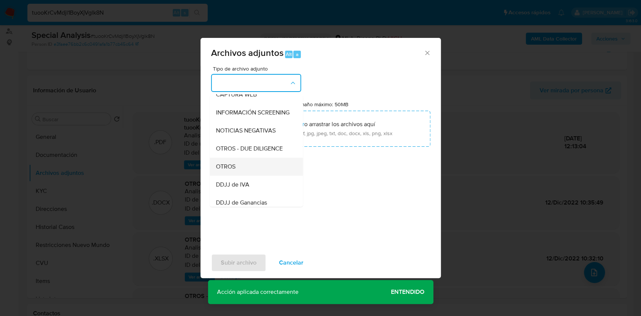
click at [245, 170] on div "OTROS" at bounding box center [254, 167] width 77 height 18
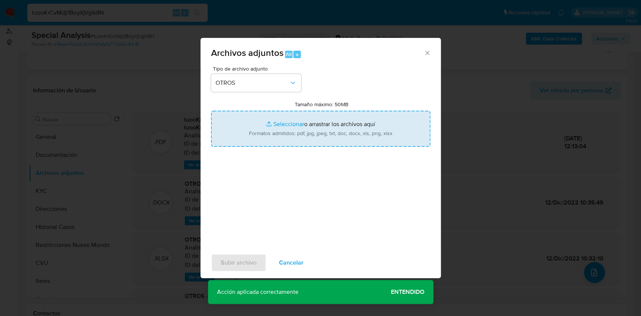
click at [281, 141] on input "Tamaño máximo: 50MB Seleccionar archivos" at bounding box center [320, 129] width 219 height 36
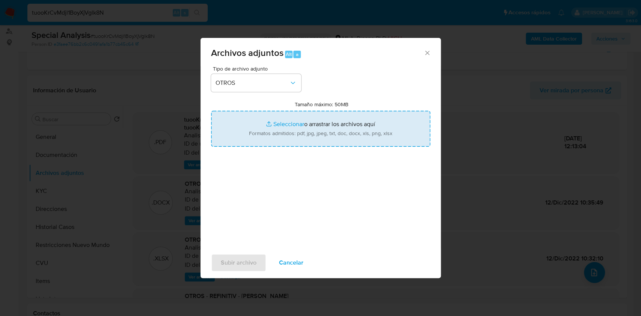
type input "C:\fakepath\Caselog tuooKrCvMdjl1BoyXjVglk8N.docx"
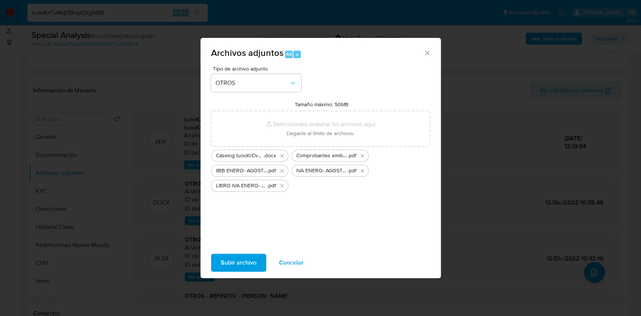
click at [237, 261] on span "Subir archivo" at bounding box center [239, 263] width 36 height 17
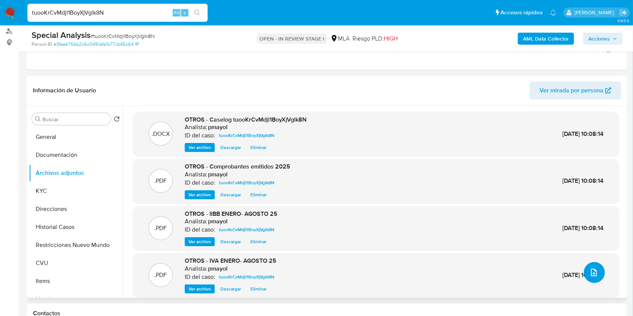
click at [591, 270] on icon "upload-file" at bounding box center [594, 272] width 9 height 9
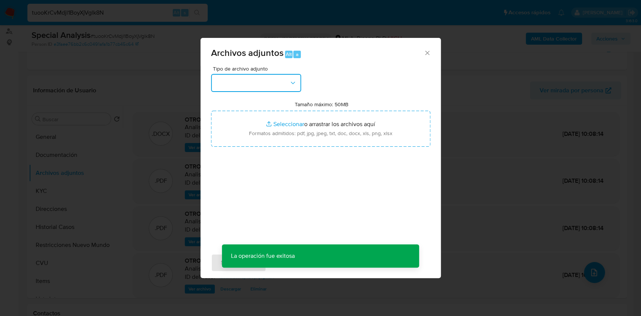
click at [263, 77] on button "button" at bounding box center [256, 83] width 90 height 18
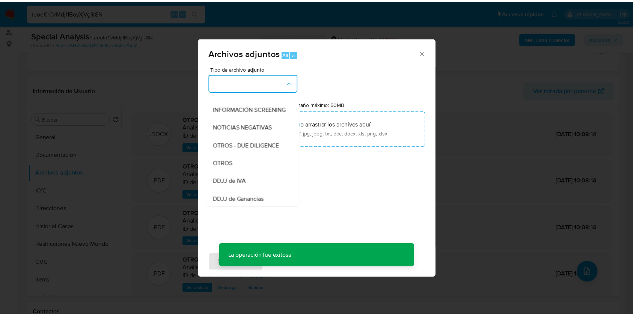
scroll to position [98, 0]
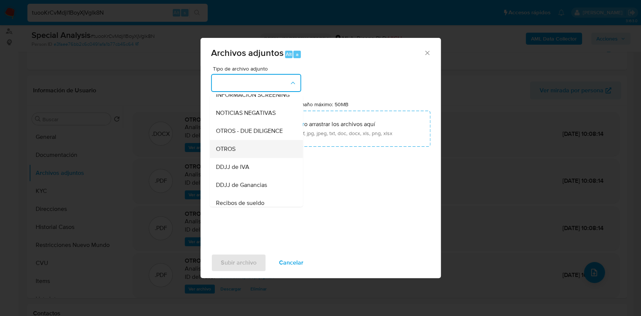
click at [251, 157] on div "OTROS" at bounding box center [254, 149] width 77 height 18
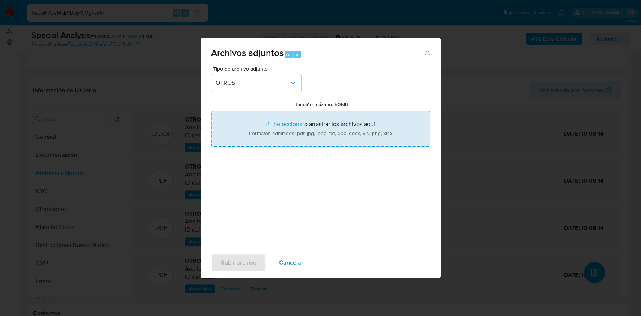
click at [270, 140] on input "Tamaño máximo: 50MB Seleccionar archivos" at bounding box center [320, 129] width 219 height 36
type input "C:\fakepath\Movimientos-Aladdin- Eulogia Yrene Baldeon Quispe.xlsx"
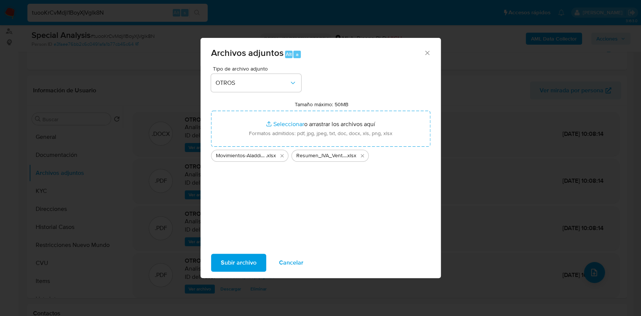
click at [234, 255] on span "Subir archivo" at bounding box center [239, 263] width 36 height 17
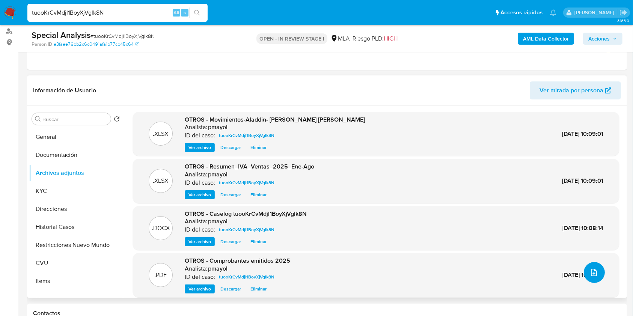
scroll to position [27, 0]
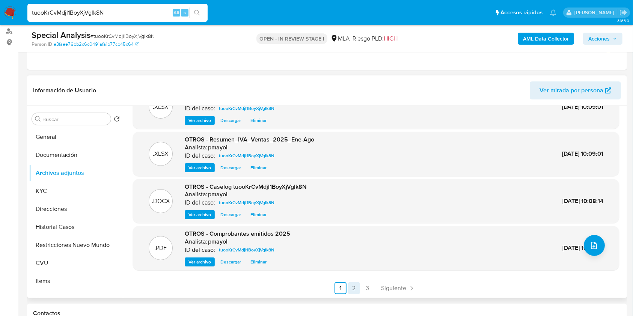
click at [354, 283] on link "2" at bounding box center [354, 288] width 12 height 12
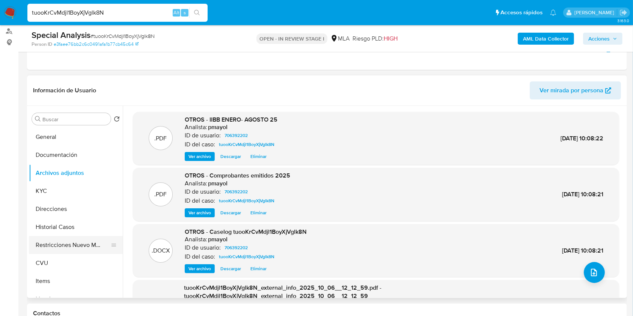
click at [85, 244] on button "Restricciones Nuevo Mundo" at bounding box center [73, 245] width 88 height 18
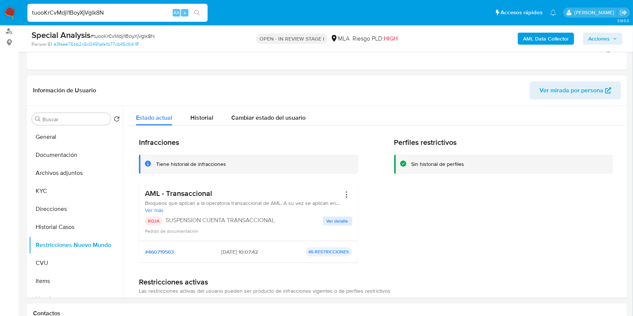
click at [610, 38] on span "Acciones" at bounding box center [603, 38] width 29 height 11
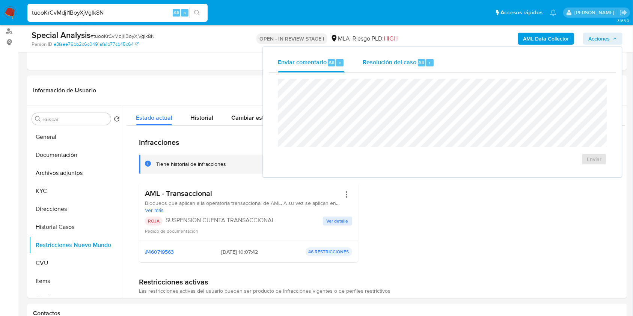
click at [382, 59] on span "Resolución del caso" at bounding box center [390, 62] width 54 height 9
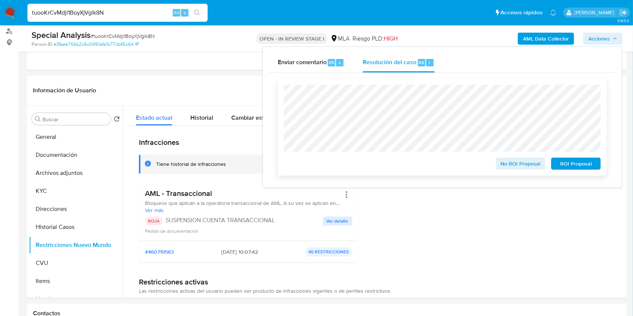
click at [565, 169] on span "ROI Proposal" at bounding box center [576, 163] width 39 height 11
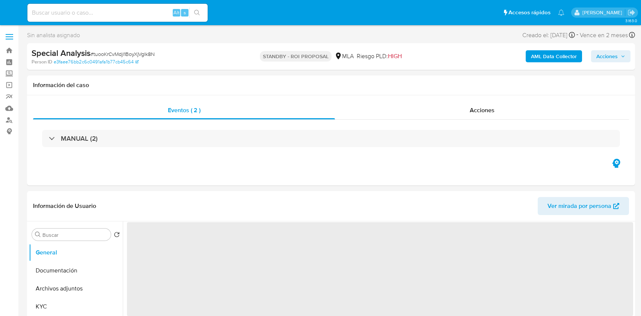
select select "10"
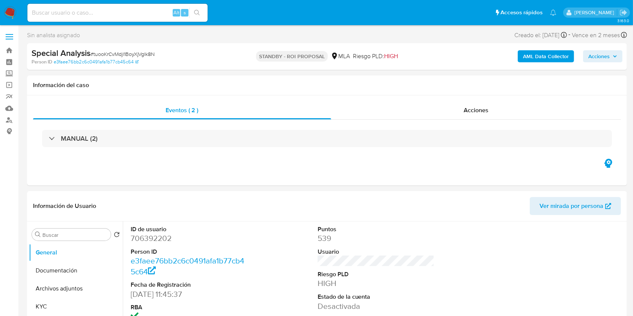
click at [132, 5] on div "Alt s" at bounding box center [117, 13] width 180 height 18
click at [132, 8] on input at bounding box center [117, 13] width 180 height 10
paste input "zAyI5GvTuHSjx0SeE5qBZ5D9"
type input "zAyI5GvTuHSjx0SeE5qBZ5D9"
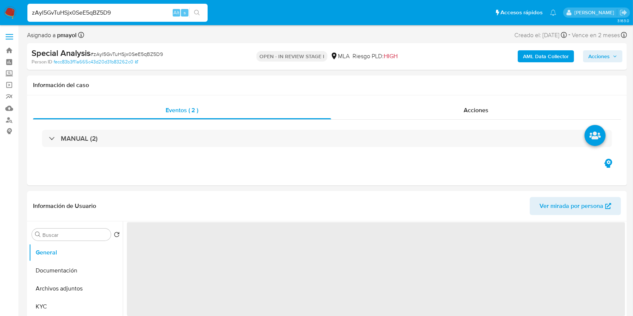
select select "10"
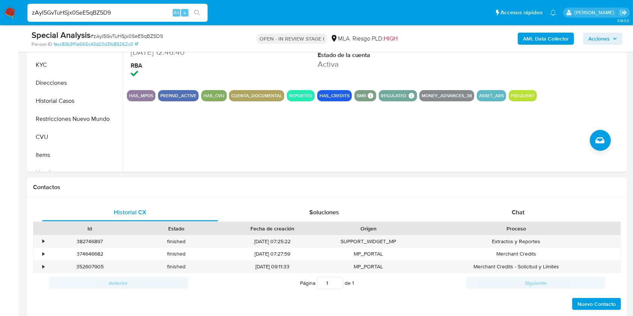
scroll to position [244, 0]
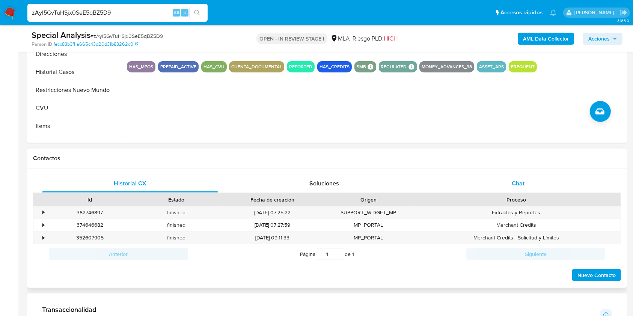
click at [533, 181] on div "Chat" at bounding box center [518, 184] width 176 height 18
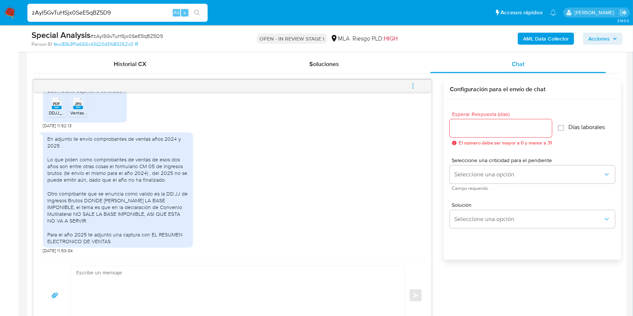
scroll to position [596, 0]
click at [59, 109] on rect at bounding box center [57, 107] width 10 height 3
click at [74, 109] on rect at bounding box center [78, 107] width 10 height 3
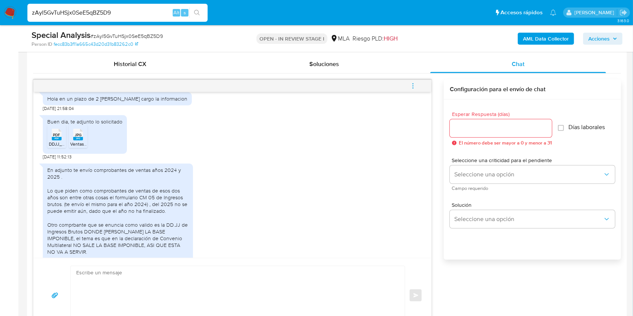
scroll to position [562, 0]
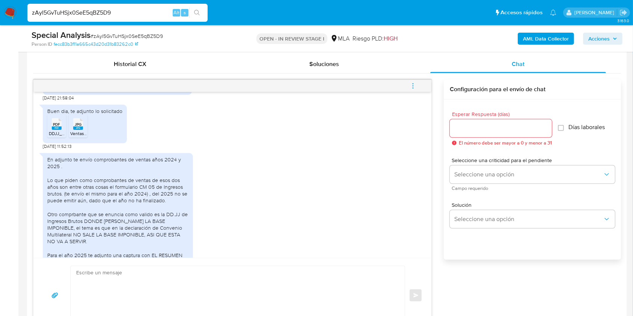
click at [136, 38] on span "# zAyI5GvTuHSjx0SeE5qBZ5D9" at bounding box center [127, 36] width 72 height 8
copy span "zAyI5GvTuHSjx0SeE5qBZ5D9"
click at [138, 289] on textarea at bounding box center [235, 295] width 319 height 59
paste textarea "Hola, ¡Muchas gracias por tu respuesta! Confirmamos la recepción de la document…"
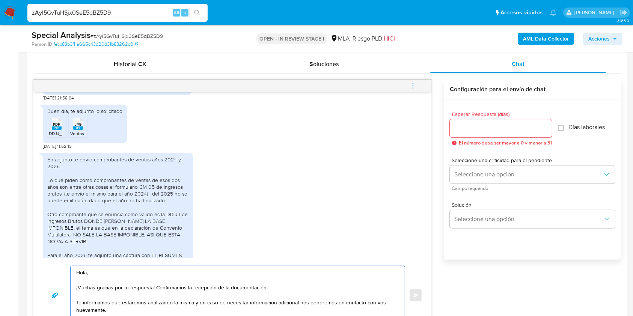
scroll to position [385, 0]
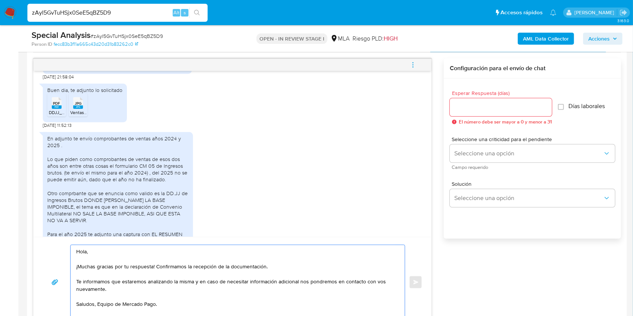
click at [100, 305] on textarea "Hola, ¡Muchas gracias por tu respuesta! Confirmamos la recepción de la document…" at bounding box center [235, 282] width 319 height 74
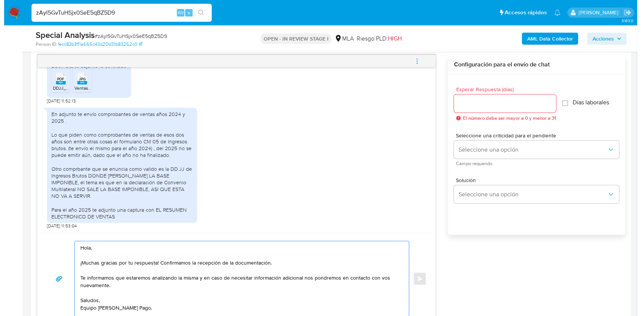
scroll to position [385, 0]
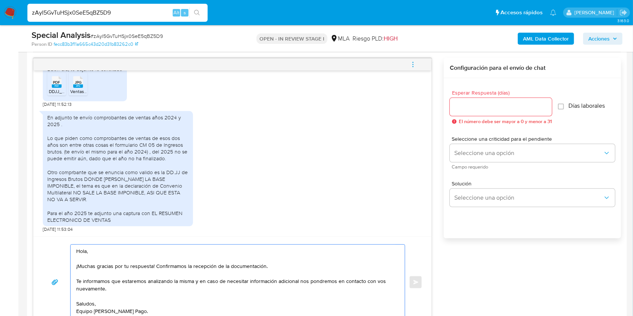
type textarea "Hola, ¡Muchas gracias por tu respuesta! Confirmamos la recepción de la document…"
click at [489, 104] on input "Esperar Respuesta (días)" at bounding box center [501, 107] width 102 height 10
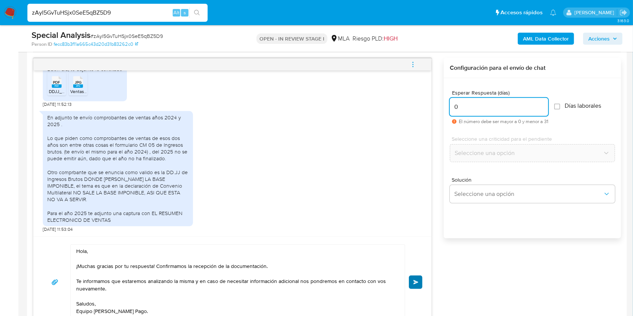
type input "0"
click at [418, 276] on button "Enviar" at bounding box center [416, 283] width 14 height 14
click at [410, 68] on span "menu-action" at bounding box center [413, 65] width 7 height 18
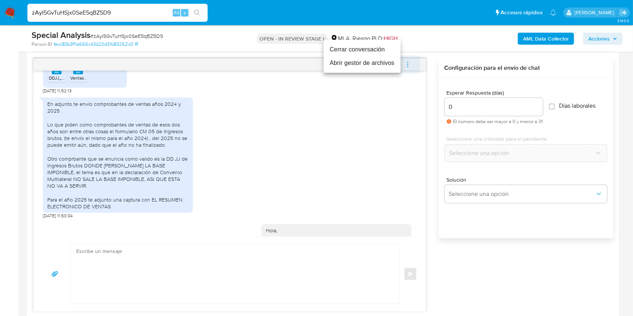
scroll to position [693, 0]
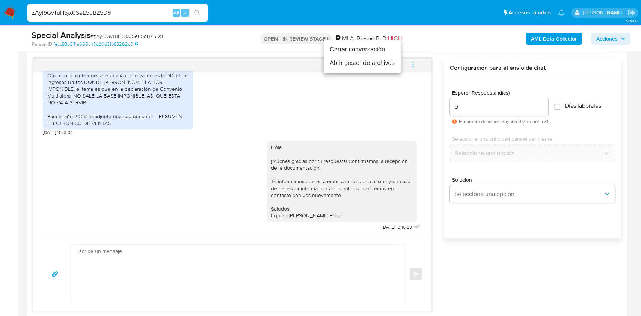
click at [367, 52] on li "Cerrar conversación" at bounding box center [362, 50] width 77 height 14
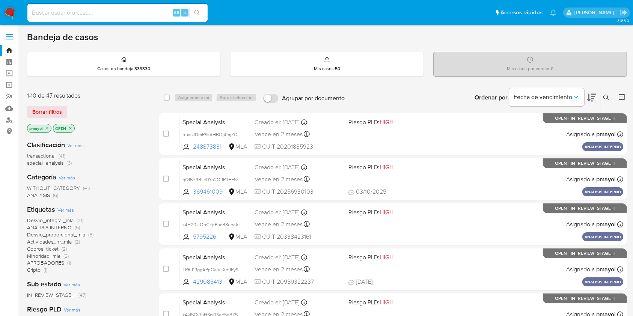
click at [607, 95] on icon at bounding box center [607, 98] width 6 height 6
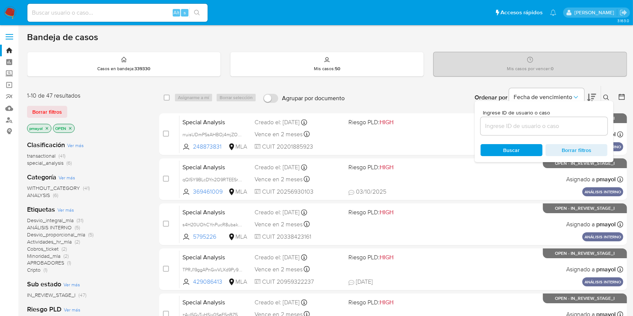
click at [513, 130] on input at bounding box center [544, 126] width 127 height 10
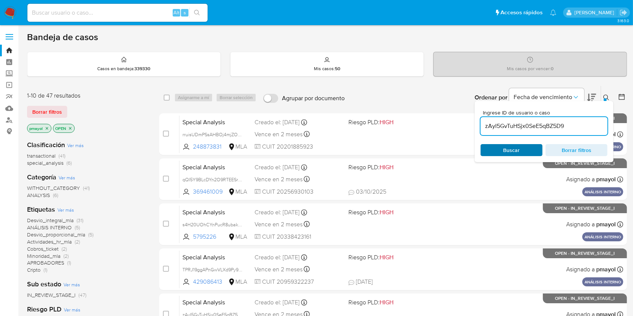
type input "zAyI5GvTuHSjx0SeE5qBZ5D9"
click at [500, 152] on span "Buscar" at bounding box center [511, 150] width 51 height 11
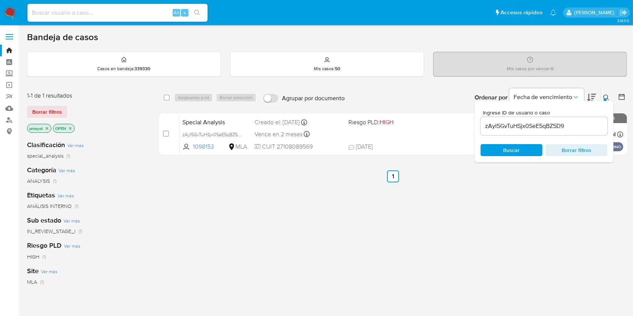
click at [166, 94] on div "select-all-cases-checkbox" at bounding box center [167, 98] width 6 height 8
click at [192, 97] on div "Asignarme a mí Borrar selección" at bounding box center [216, 97] width 85 height 9
click at [165, 95] on input "checkbox" at bounding box center [167, 98] width 6 height 6
checkbox input "true"
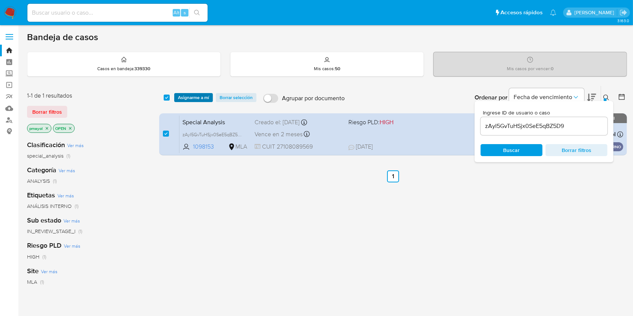
click at [189, 96] on span "Asignarme a mí" at bounding box center [193, 98] width 31 height 8
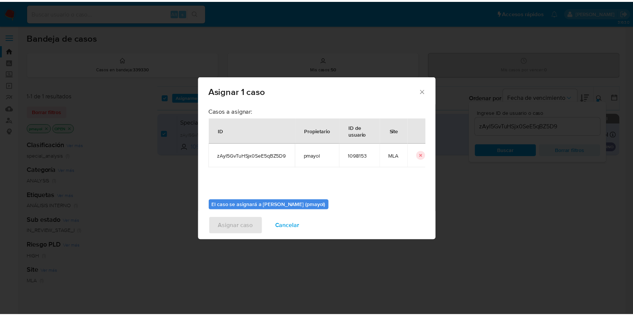
scroll to position [38, 0]
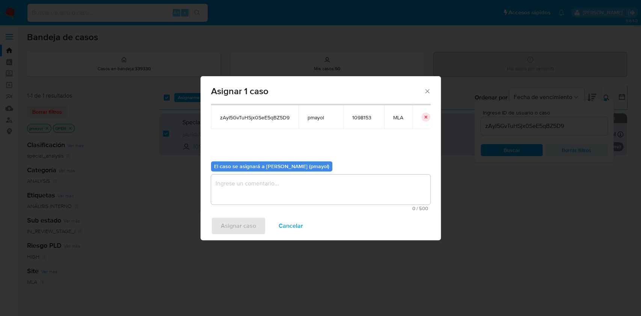
click at [379, 189] on textarea "assign-modal" at bounding box center [320, 190] width 219 height 30
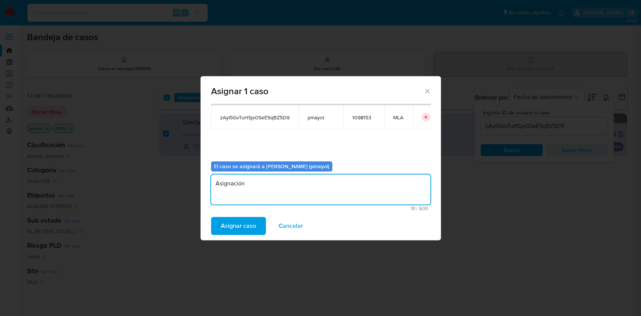
type textarea "Asignación"
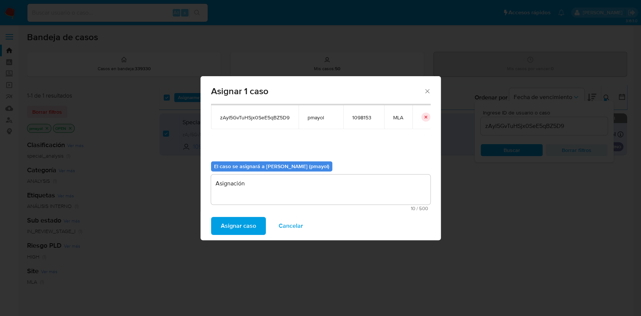
click at [243, 216] on div "Asignar caso Cancelar" at bounding box center [321, 226] width 240 height 29
click at [246, 224] on span "Asignar caso" at bounding box center [238, 226] width 35 height 17
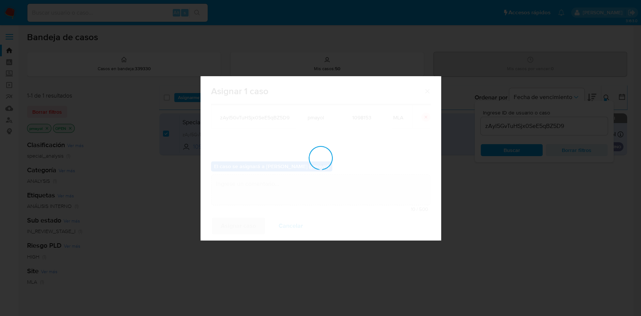
checkbox input "false"
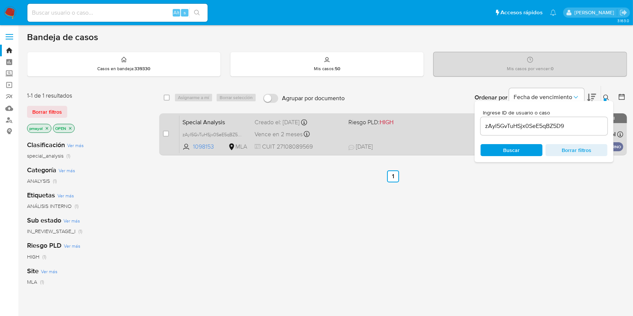
click at [328, 145] on span "CUIT 27108089569" at bounding box center [299, 147] width 88 height 8
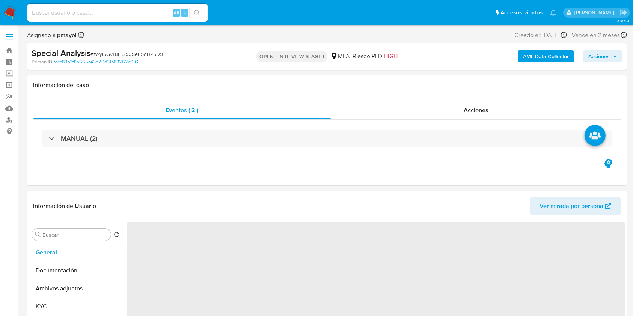
select select "10"
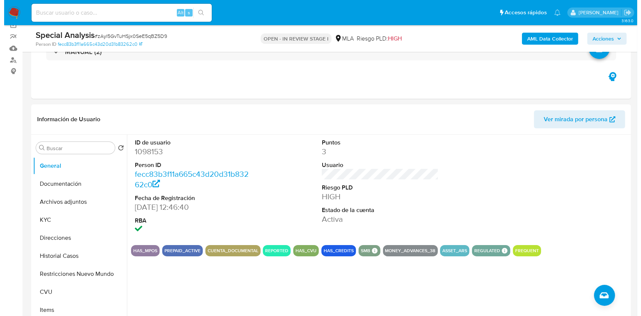
scroll to position [74, 0]
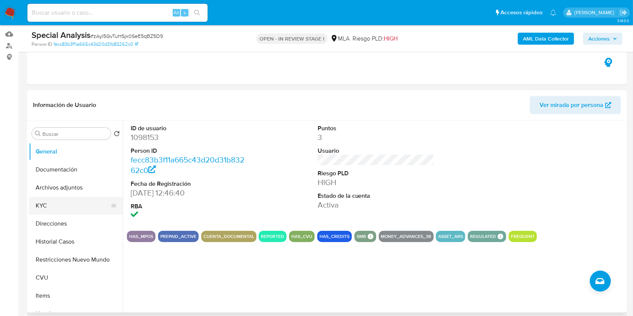
click at [64, 202] on button "KYC" at bounding box center [73, 206] width 88 height 18
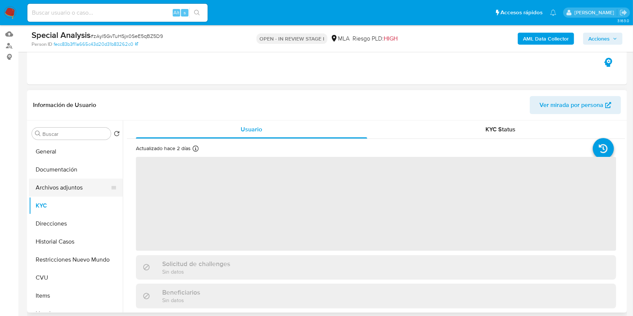
click at [65, 180] on button "Archivos adjuntos" at bounding box center [73, 188] width 88 height 18
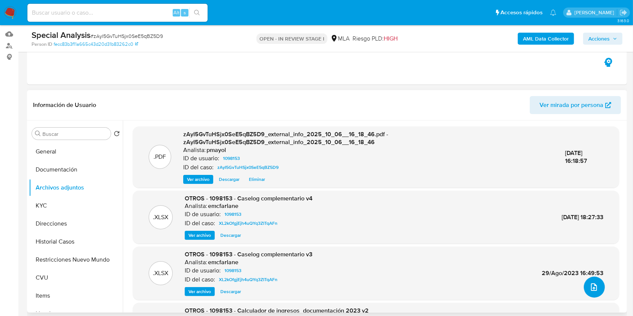
click at [588, 282] on button "upload-file" at bounding box center [594, 287] width 21 height 21
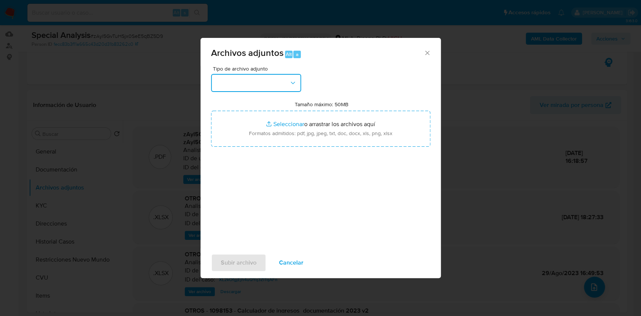
click at [276, 77] on button "button" at bounding box center [256, 83] width 90 height 18
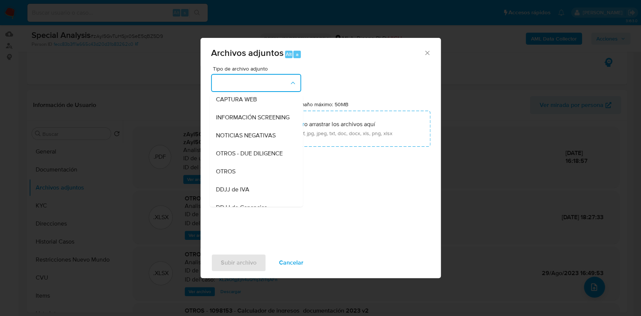
scroll to position [79, 0]
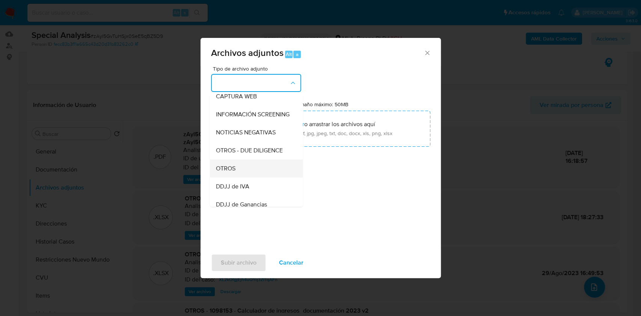
click at [235, 178] on div "OTROS" at bounding box center [254, 169] width 77 height 18
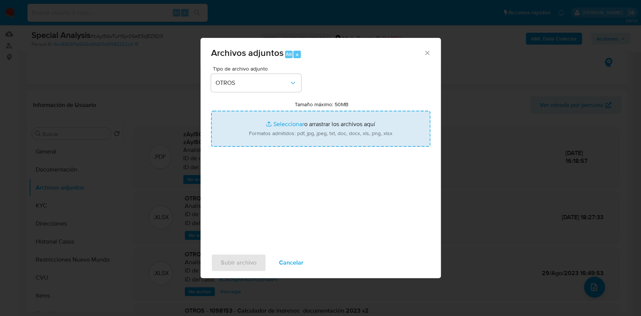
click at [266, 145] on input "Tamaño máximo: 50MB Seleccionar archivos" at bounding box center [320, 129] width 219 height 36
type input "C:\fakepath\CM 05 2024.pdf"
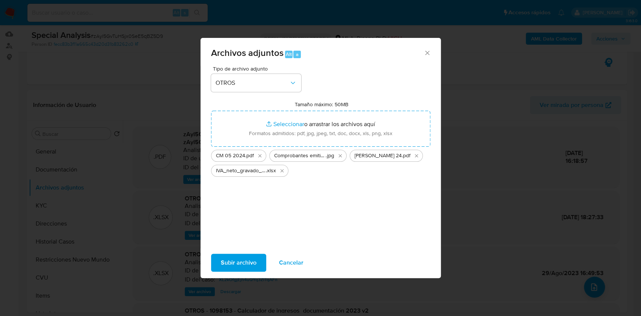
click at [236, 260] on span "Subir archivo" at bounding box center [239, 263] width 36 height 17
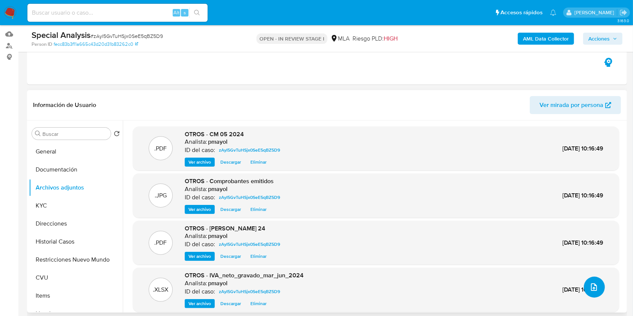
click at [584, 287] on button "upload-file" at bounding box center [594, 287] width 21 height 21
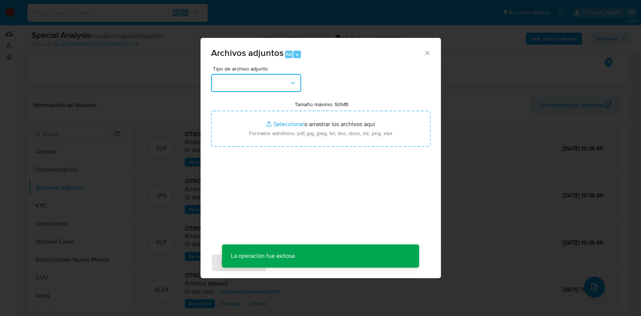
click at [292, 84] on icon "button" at bounding box center [293, 83] width 8 height 8
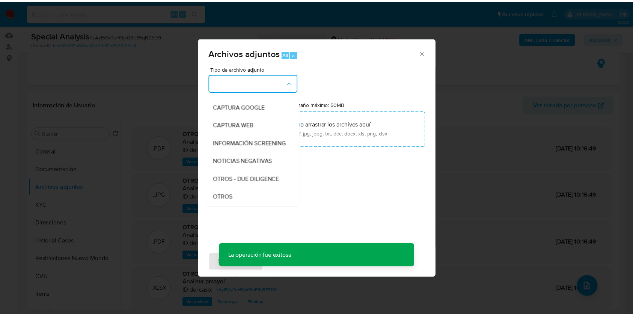
scroll to position [54, 0]
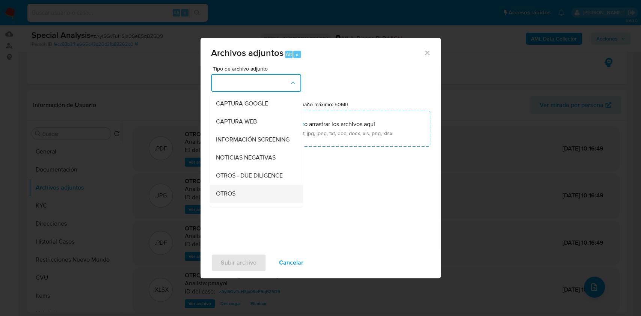
click at [247, 198] on div "OTROS" at bounding box center [254, 194] width 77 height 18
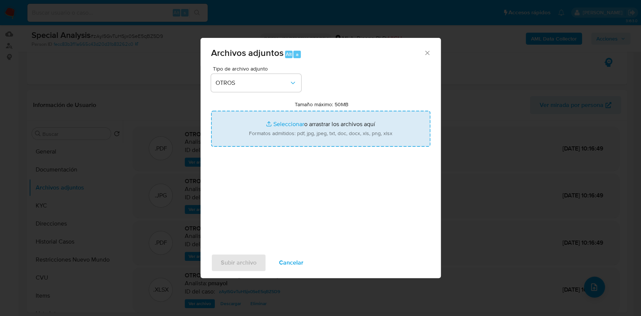
click at [281, 128] on input "Tamaño máximo: 50MB Seleccionar archivos" at bounding box center [320, 129] width 219 height 36
type input "C:\fakepath\Caselog zAyI5GvTuHSjx0SeE5qBZ5D9.docx"
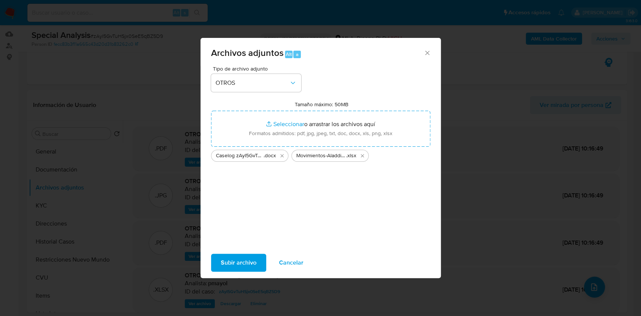
click at [228, 268] on span "Subir archivo" at bounding box center [239, 263] width 36 height 17
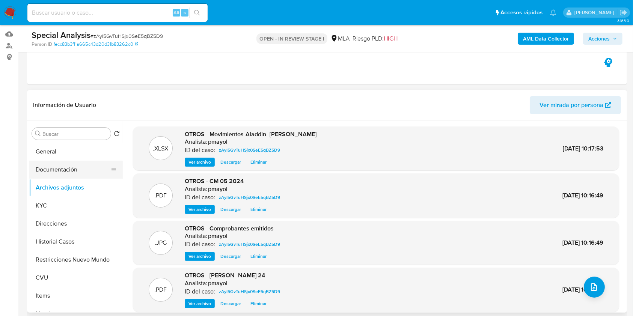
click at [62, 174] on button "Documentación" at bounding box center [73, 170] width 88 height 18
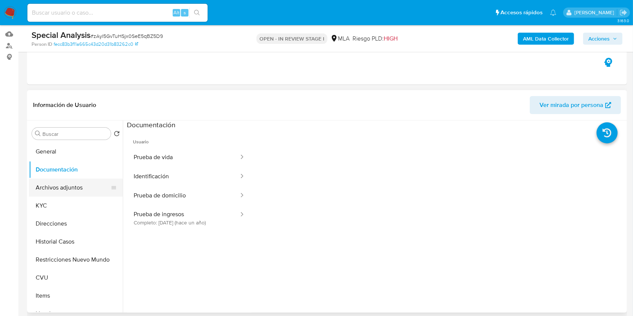
click at [63, 179] on button "Archivos adjuntos" at bounding box center [73, 188] width 88 height 18
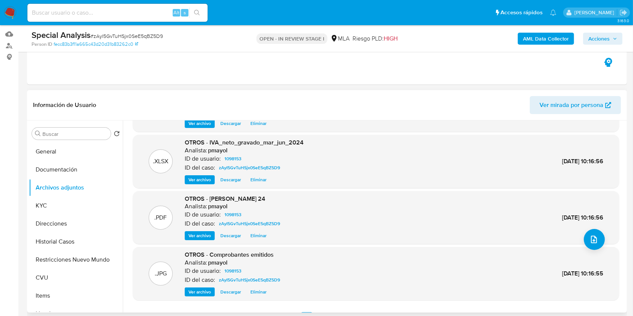
scroll to position [63, 0]
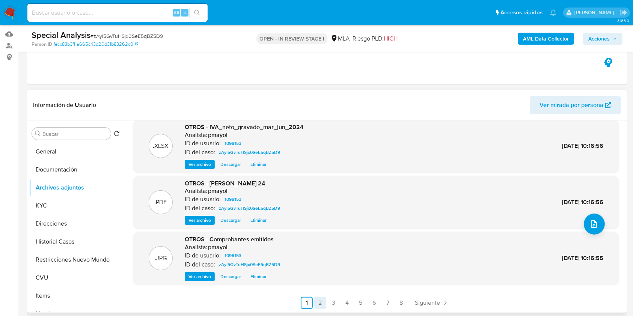
click at [317, 303] on link "2" at bounding box center [320, 303] width 12 height 12
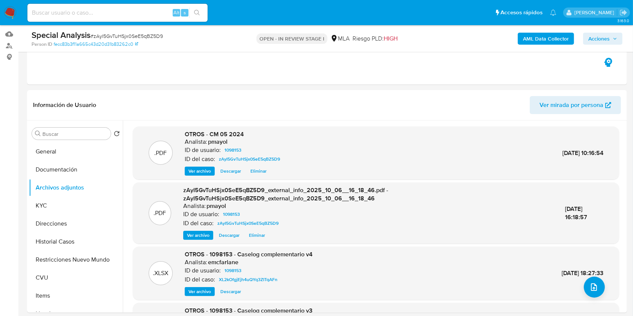
drag, startPoint x: 625, startPoint y: 163, endPoint x: 625, endPoint y: 228, distance: 65.0
click at [625, 228] on div "Buscar Volver al orden por defecto General Documentación Archivos adjuntos KYC …" at bounding box center [327, 217] width 600 height 192
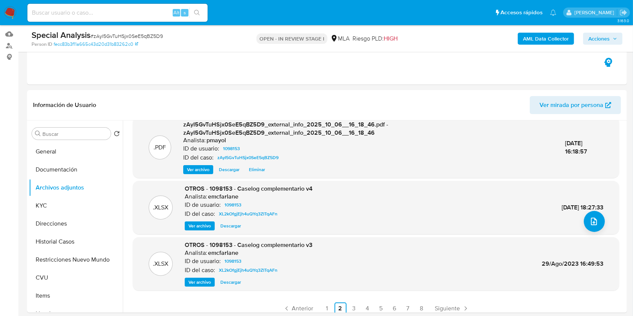
scroll to position [68, 0]
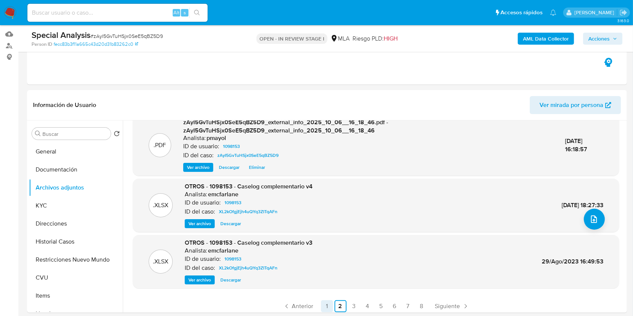
click at [328, 308] on link "1" at bounding box center [327, 306] width 12 height 12
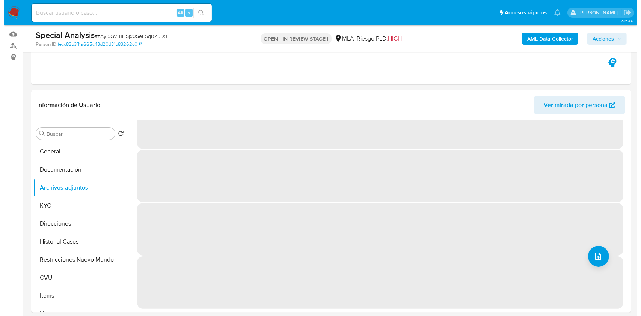
scroll to position [0, 0]
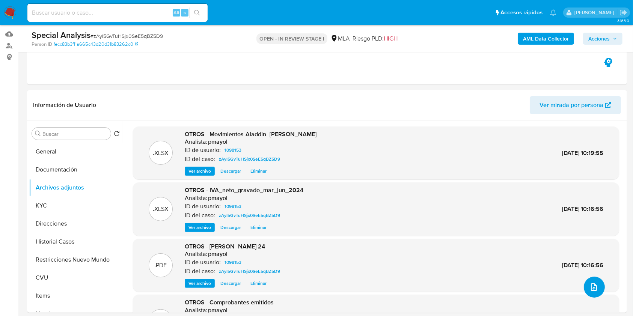
click at [588, 281] on button "upload-file" at bounding box center [594, 287] width 21 height 21
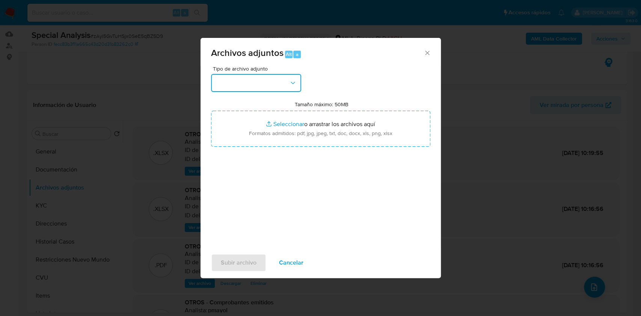
click at [276, 91] on button "button" at bounding box center [256, 83] width 90 height 18
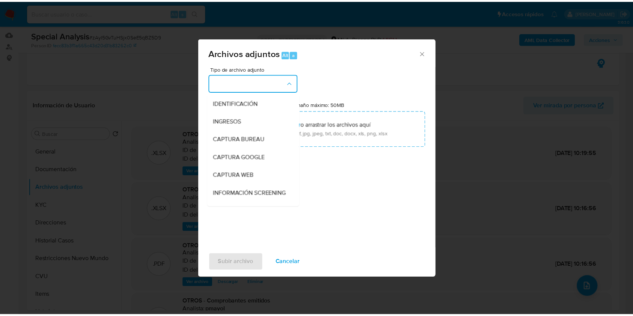
scroll to position [50, 0]
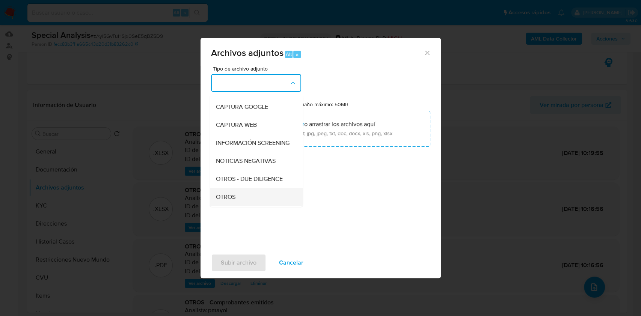
click at [237, 199] on div "OTROS" at bounding box center [254, 197] width 77 height 18
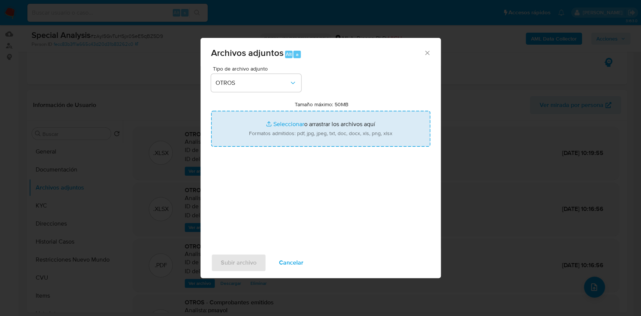
click at [296, 133] on input "Tamaño máximo: 50MB Seleccionar archivos" at bounding box center [320, 129] width 219 height 36
type input "C:\fakepath\Caselog zAyI5GvTuHSjx0SeE5qBZ5D9.docx"
drag, startPoint x: 296, startPoint y: 133, endPoint x: 328, endPoint y: 120, distance: 34.4
click at [328, 120] on input "Tamaño máximo: 50MB Seleccionar archivos" at bounding box center [320, 129] width 219 height 36
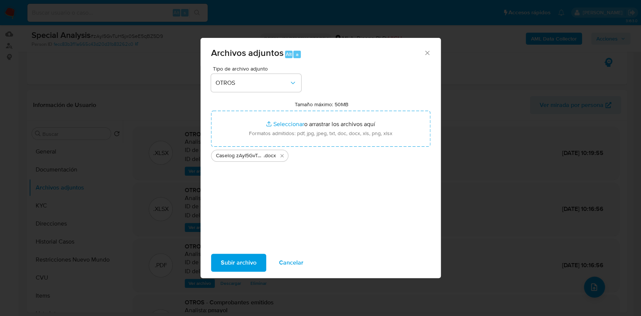
click at [247, 264] on span "Subir archivo" at bounding box center [239, 263] width 36 height 17
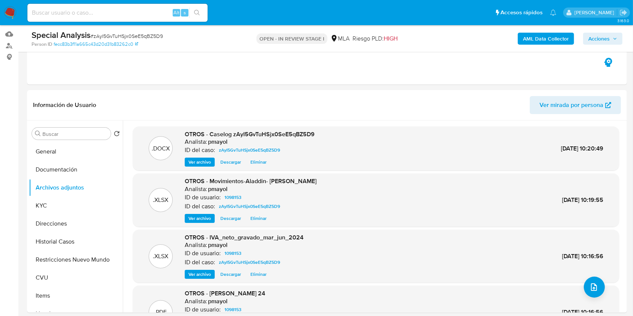
click at [599, 41] on span "Acciones" at bounding box center [599, 39] width 21 height 12
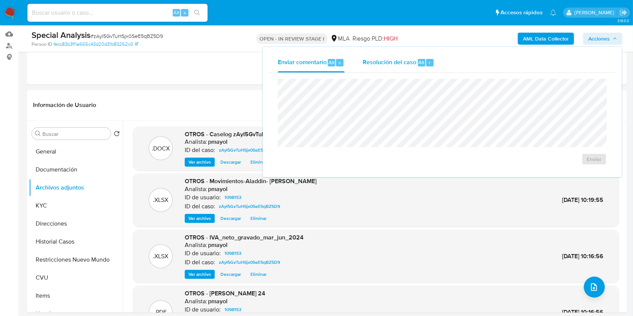
click at [423, 59] on span "Alt" at bounding box center [422, 62] width 6 height 7
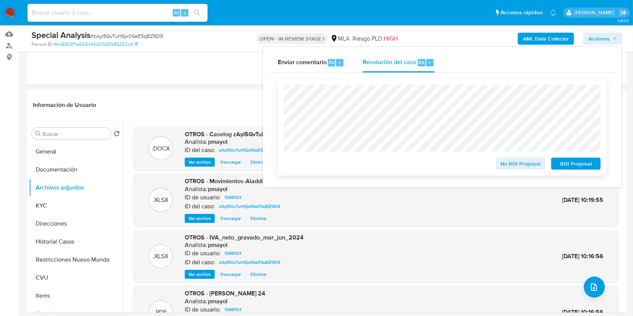
click at [515, 161] on span "No ROI Proposal" at bounding box center [520, 163] width 39 height 11
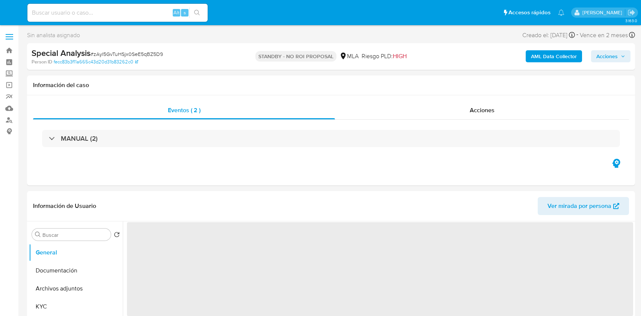
select select "10"
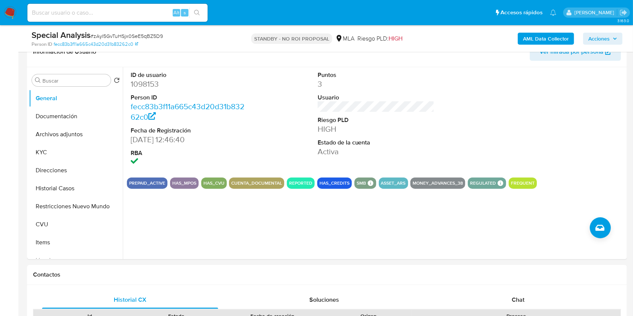
scroll to position [57, 0]
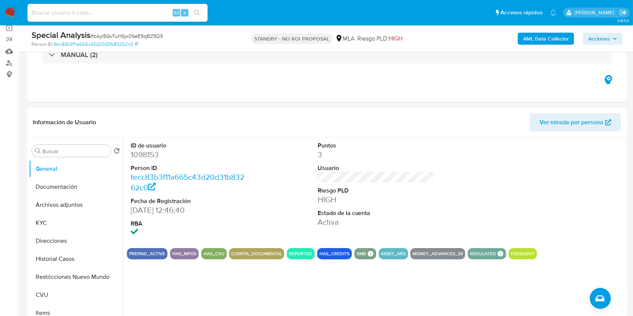
click at [11, 10] on img at bounding box center [10, 12] width 13 height 13
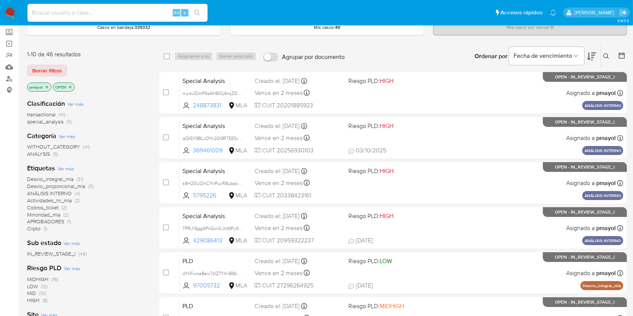
scroll to position [39, 0]
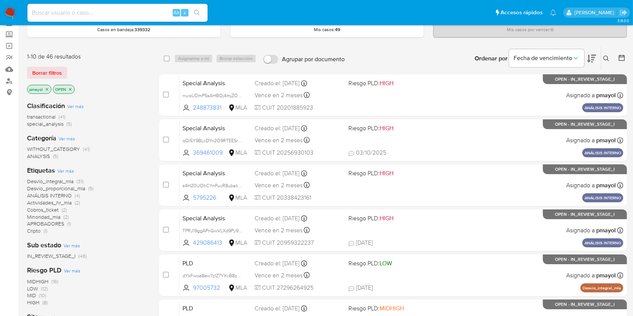
click at [46, 87] on icon "close-filter" at bounding box center [47, 89] width 5 height 5
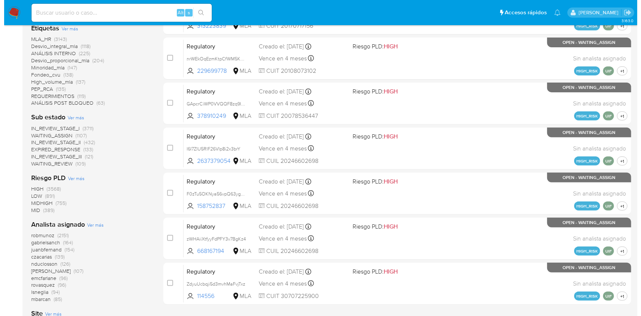
scroll to position [293, 0]
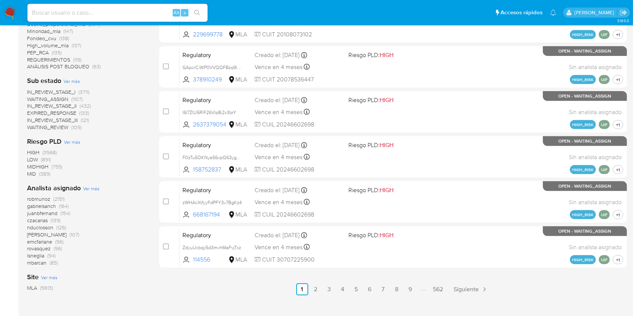
click at [97, 188] on span "Ver más" at bounding box center [91, 188] width 17 height 7
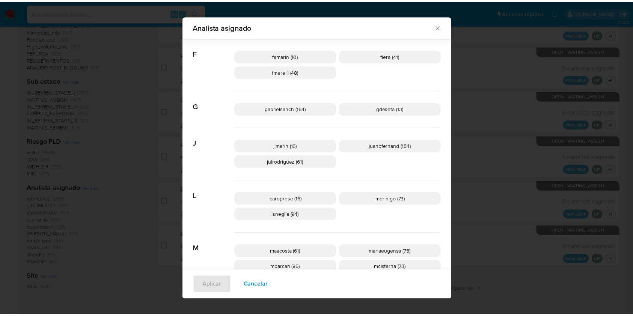
scroll to position [228, 0]
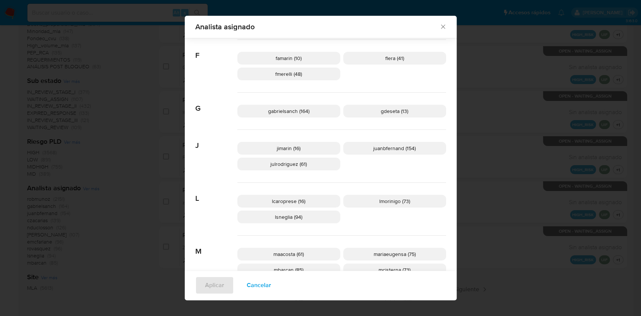
click at [435, 31] on div "Analista asignado" at bounding box center [321, 27] width 272 height 22
click at [439, 26] on icon "Cerrar" at bounding box center [443, 27] width 8 height 8
